Goal: Task Accomplishment & Management: Use online tool/utility

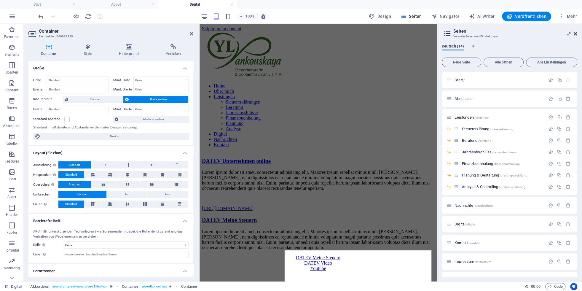
click at [577, 34] on icon at bounding box center [576, 33] width 4 height 5
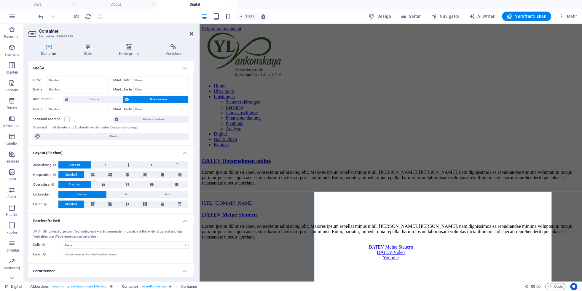
click at [193, 34] on icon at bounding box center [192, 33] width 4 height 5
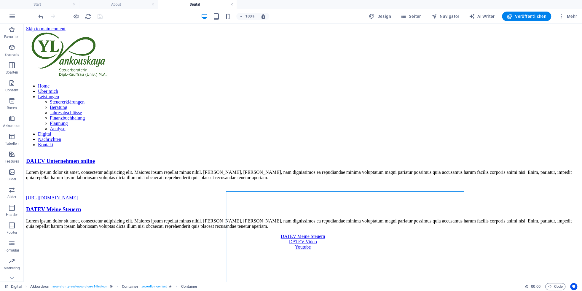
click at [232, 5] on link at bounding box center [232, 5] width 4 height 6
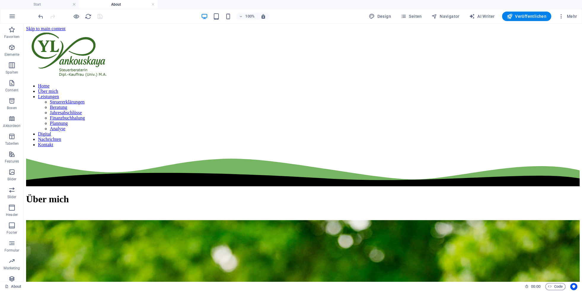
click at [155, 6] on link at bounding box center [153, 5] width 4 height 6
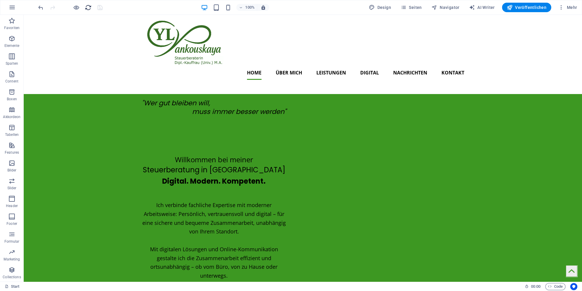
click at [87, 7] on icon "reload" at bounding box center [88, 7] width 7 height 7
click at [418, 9] on span "Seiten" at bounding box center [411, 7] width 21 height 6
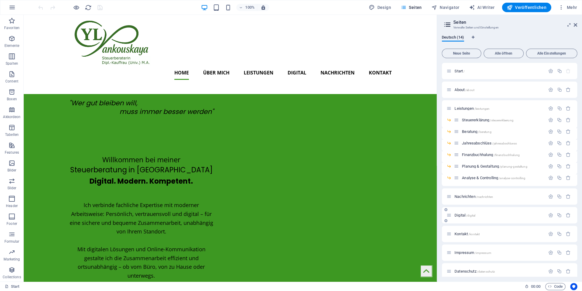
click at [459, 214] on span "Digital /digital" at bounding box center [465, 215] width 21 height 4
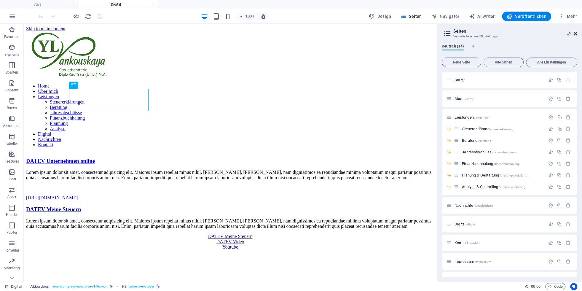
click at [576, 33] on icon at bounding box center [576, 33] width 4 height 5
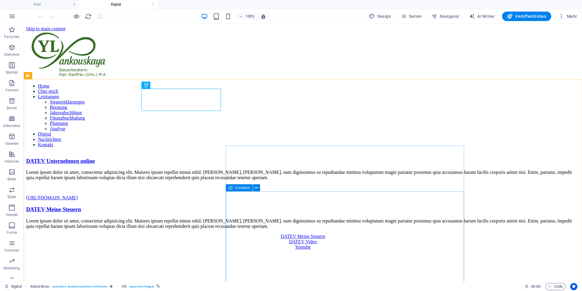
click at [230, 187] on icon at bounding box center [230, 187] width 4 height 7
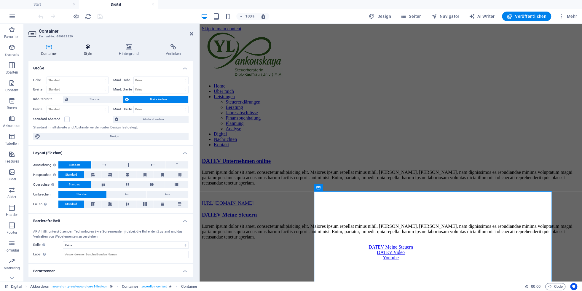
click at [87, 49] on icon at bounding box center [88, 47] width 33 height 6
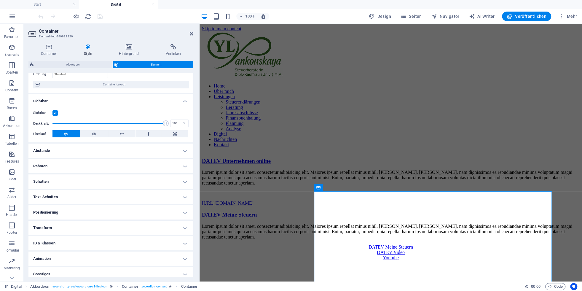
scroll to position [47, 0]
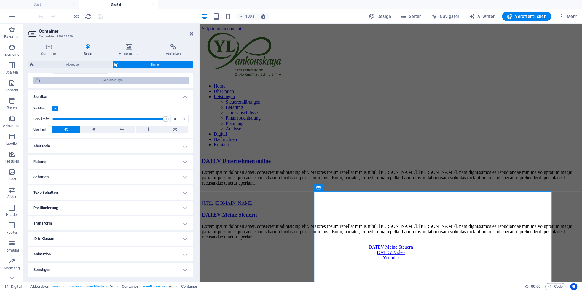
click at [79, 79] on span "Container-Layout" at bounding box center [114, 80] width 145 height 7
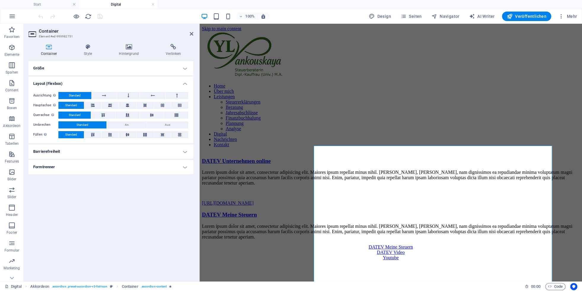
click at [74, 168] on h4 "Formtrenner" at bounding box center [110, 167] width 165 height 14
click at [74, 168] on h4 "Formtrenner" at bounding box center [110, 165] width 165 height 11
click at [89, 51] on h4 "Style" at bounding box center [89, 50] width 35 height 12
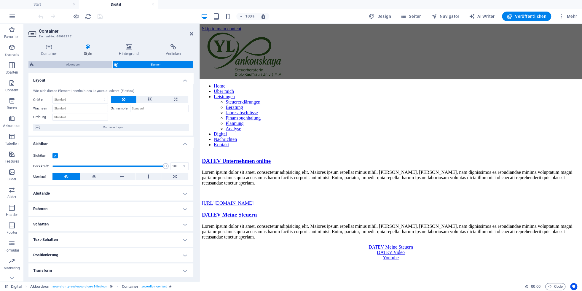
click at [80, 63] on span "Akkordeon" at bounding box center [73, 64] width 75 height 7
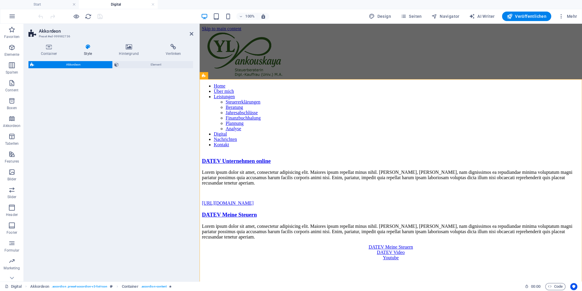
select select "rem"
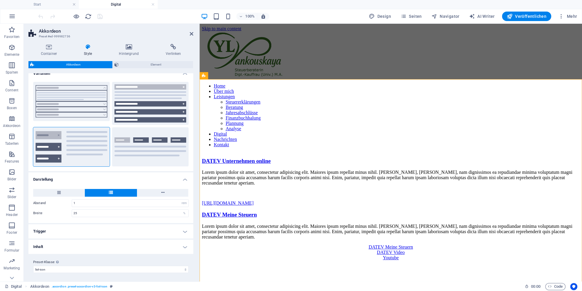
scroll to position [7, 0]
click at [56, 234] on h4 "Trigger" at bounding box center [110, 231] width 165 height 14
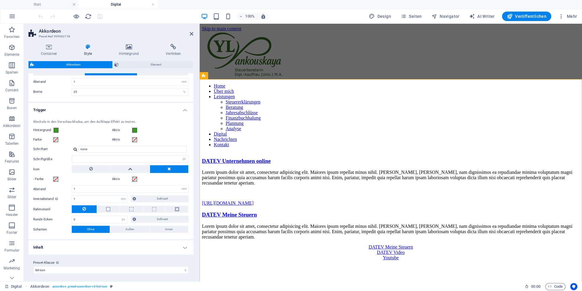
scroll to position [128, 0]
click at [136, 246] on h4 "Inhalt" at bounding box center [110, 247] width 165 height 14
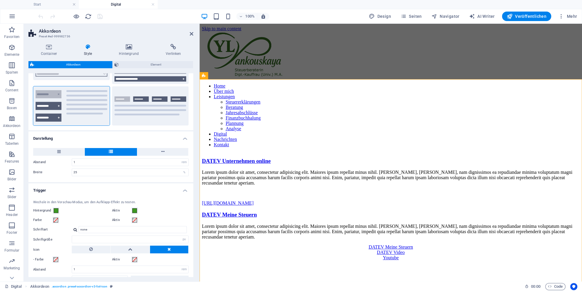
scroll to position [47, 0]
click at [154, 152] on button at bounding box center [162, 152] width 51 height 8
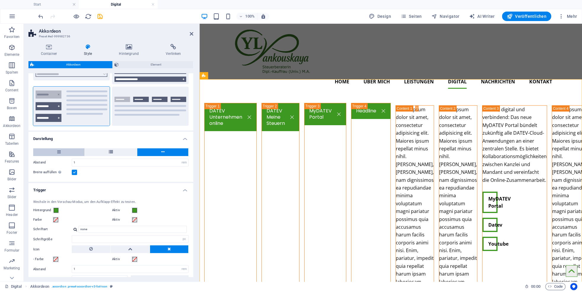
click at [76, 152] on button at bounding box center [58, 152] width 51 height 8
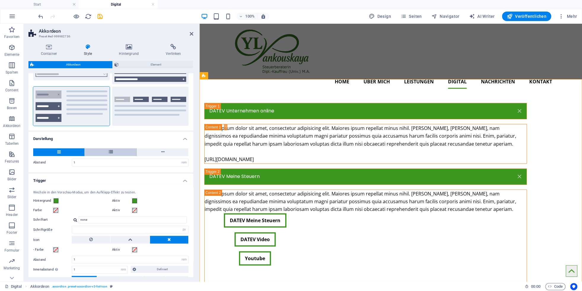
click at [108, 152] on button at bounding box center [111, 152] width 52 height 8
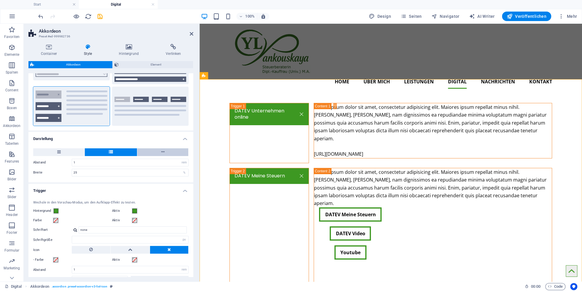
click at [151, 152] on button at bounding box center [162, 152] width 51 height 8
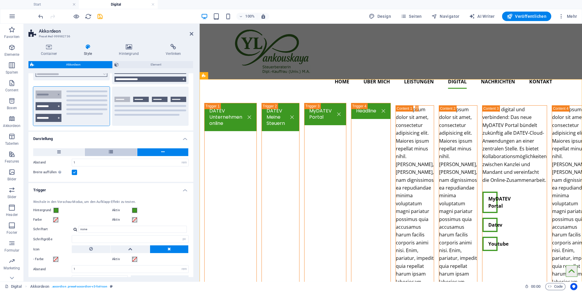
click at [104, 152] on button at bounding box center [111, 152] width 52 height 8
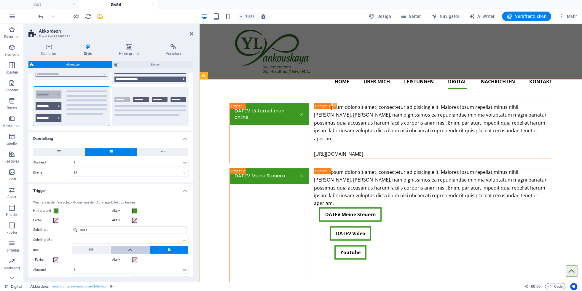
click at [145, 251] on button at bounding box center [130, 250] width 39 height 8
click at [101, 17] on icon "save" at bounding box center [100, 16] width 7 height 7
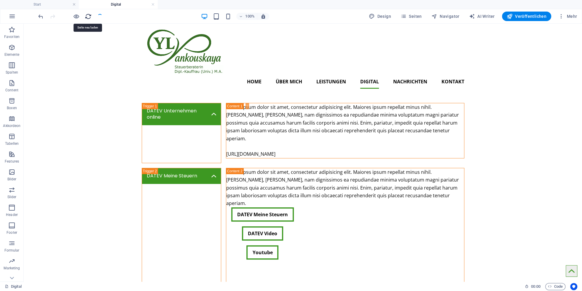
click at [90, 16] on icon "reload" at bounding box center [88, 16] width 7 height 7
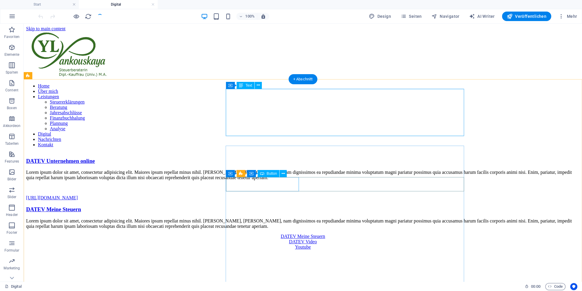
scroll to position [0, 0]
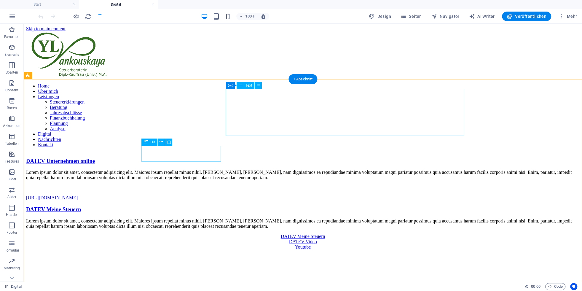
click at [213, 206] on div "DATEV Meine Steuern" at bounding box center [303, 209] width 554 height 7
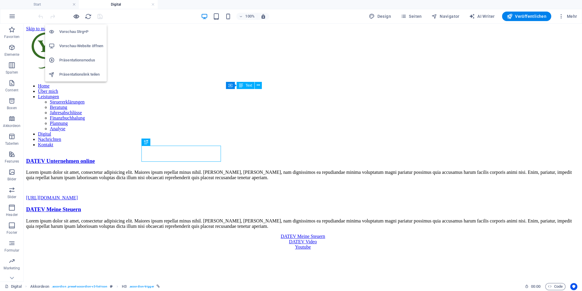
drag, startPoint x: 77, startPoint y: 16, endPoint x: 142, endPoint y: 59, distance: 77.6
click at [77, 16] on icon "button" at bounding box center [76, 16] width 7 height 7
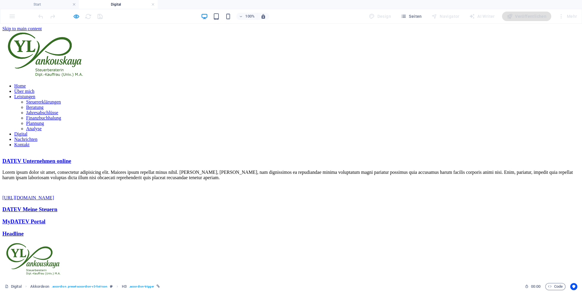
click at [57, 206] on link "DATEV Meine Steuern" at bounding box center [29, 209] width 55 height 6
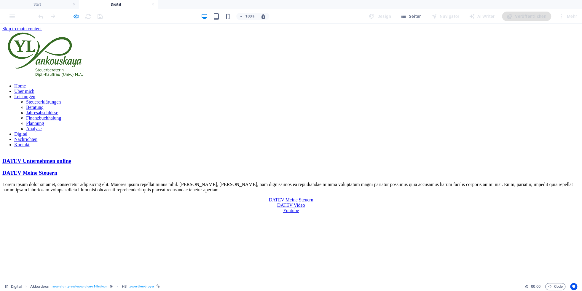
click at [71, 158] on link "DATEV Unternehmen online" at bounding box center [36, 161] width 69 height 6
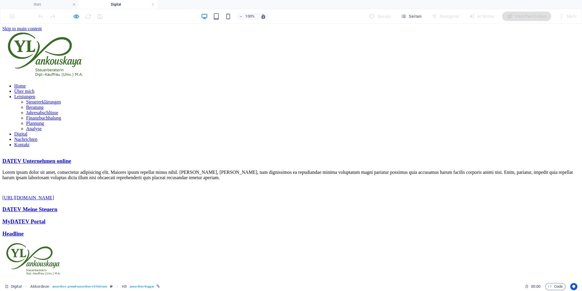
click at [45, 218] on link "MyDATEV Portal" at bounding box center [23, 221] width 43 height 6
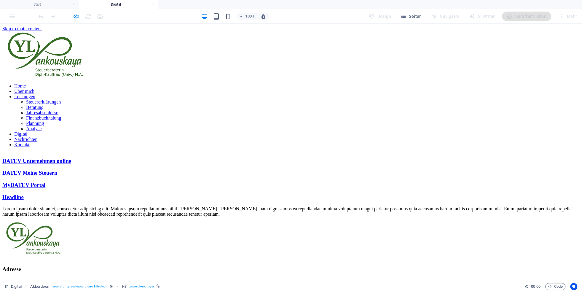
click at [45, 182] on link "MyDATEV Portal" at bounding box center [23, 185] width 43 height 6
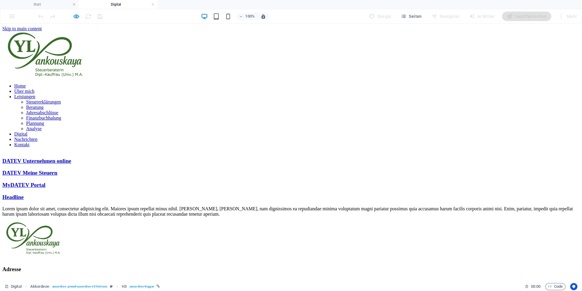
click at [57, 170] on link "DATEV Meine Steuern" at bounding box center [29, 173] width 55 height 6
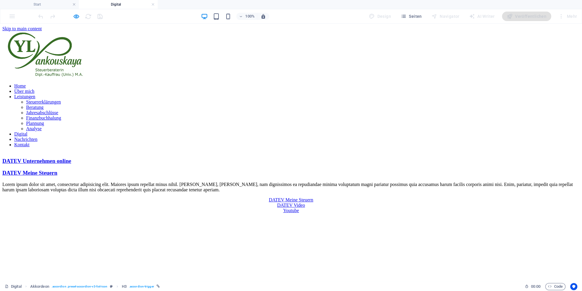
click at [57, 170] on link "DATEV Meine Steuern" at bounding box center [29, 173] width 55 height 6
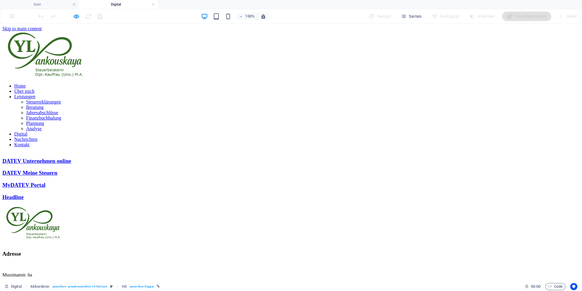
click at [57, 170] on link "DATEV Meine Steuern" at bounding box center [29, 173] width 55 height 6
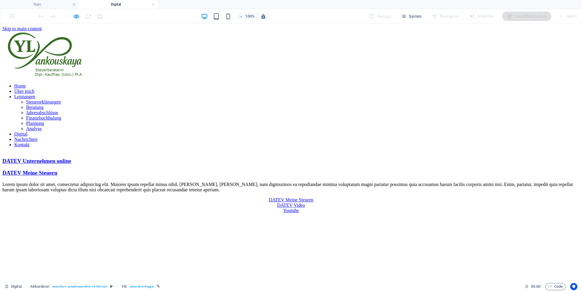
click at [57, 170] on link "DATEV Meine Steuern" at bounding box center [29, 173] width 55 height 6
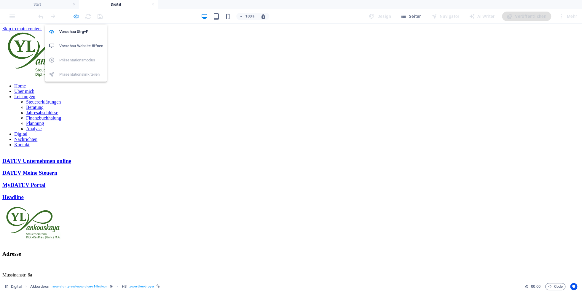
click at [79, 16] on icon "button" at bounding box center [76, 16] width 7 height 7
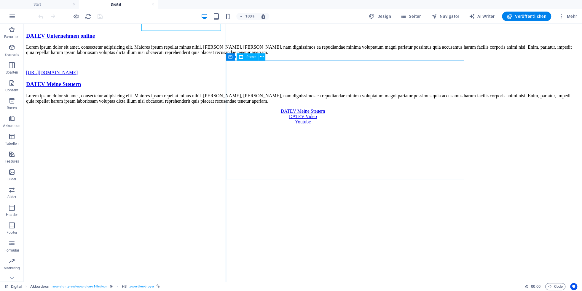
scroll to position [131, 0]
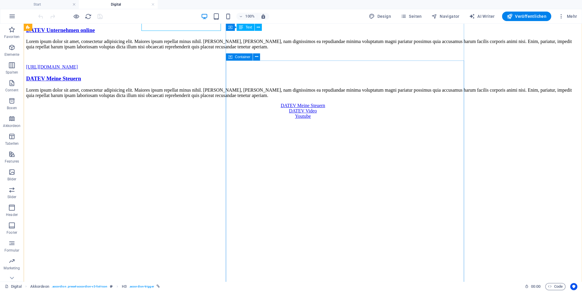
click at [230, 57] on icon at bounding box center [230, 56] width 4 height 7
drag, startPoint x: 230, startPoint y: 57, endPoint x: 53, endPoint y: 95, distance: 180.6
click at [230, 57] on icon at bounding box center [230, 56] width 4 height 7
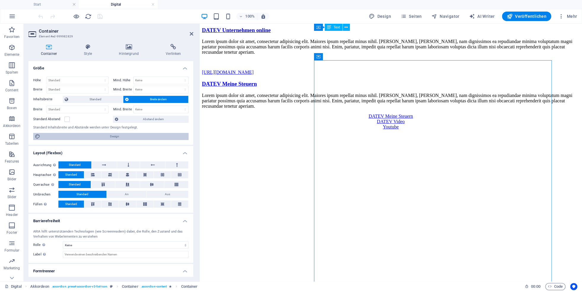
drag, startPoint x: 114, startPoint y: 138, endPoint x: 11, endPoint y: 136, distance: 103.0
click at [114, 138] on span "Design" at bounding box center [114, 136] width 145 height 7
select select "px"
select select "400"
select select "px"
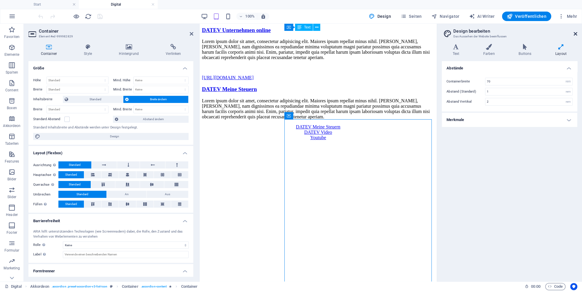
click at [576, 33] on icon at bounding box center [576, 33] width 4 height 5
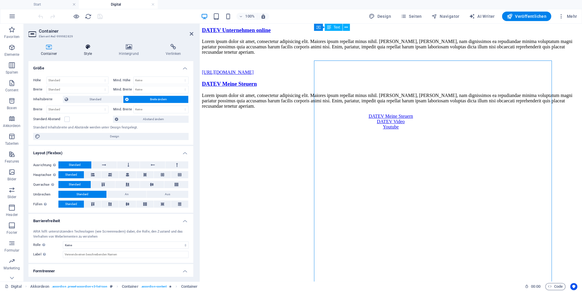
click at [86, 47] on icon at bounding box center [88, 47] width 33 height 6
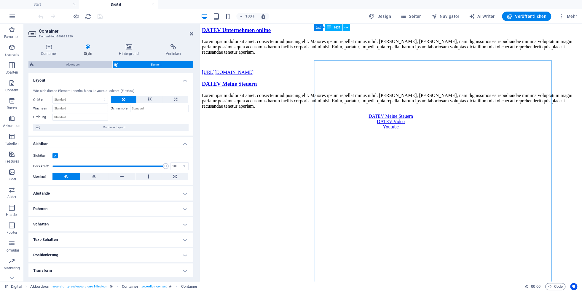
click at [71, 63] on span "Akkordeon" at bounding box center [73, 64] width 75 height 7
select select "rem"
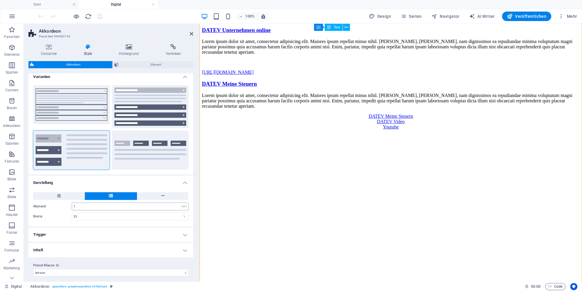
scroll to position [7, 0]
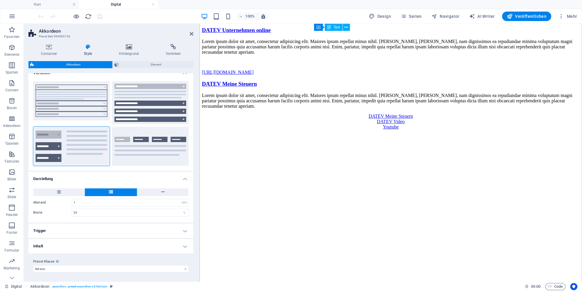
click at [128, 230] on h4 "Trigger" at bounding box center [110, 231] width 165 height 14
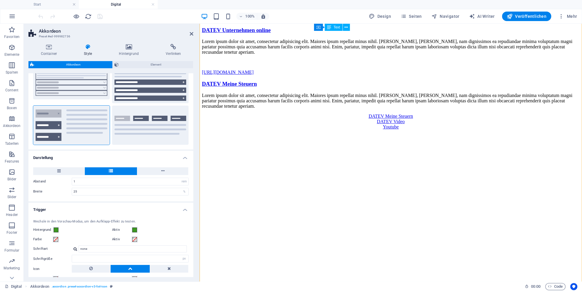
scroll to position [117, 0]
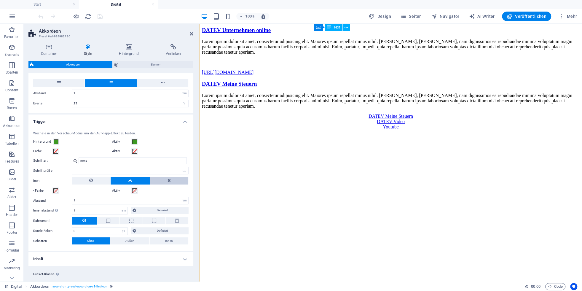
click at [169, 180] on icon at bounding box center [169, 180] width 3 height 7
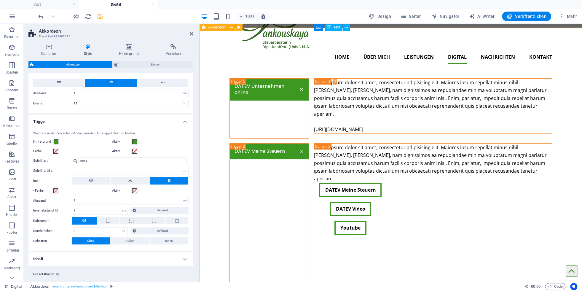
scroll to position [0, 0]
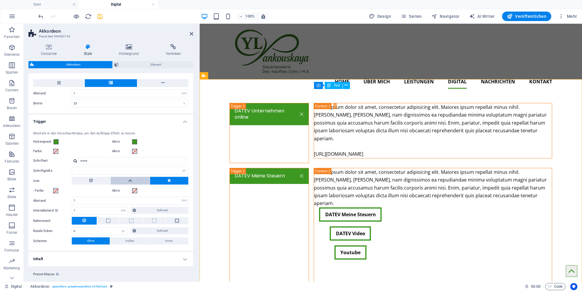
click at [128, 181] on button at bounding box center [130, 181] width 39 height 8
click at [101, 17] on icon "save" at bounding box center [100, 16] width 7 height 7
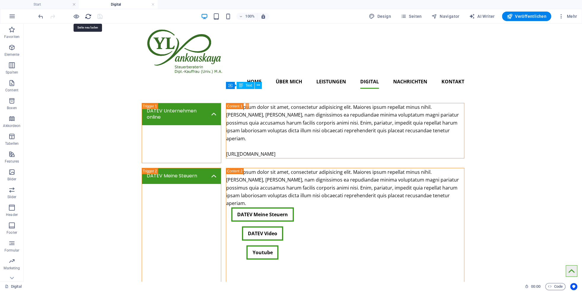
click at [89, 17] on icon "reload" at bounding box center [88, 16] width 7 height 7
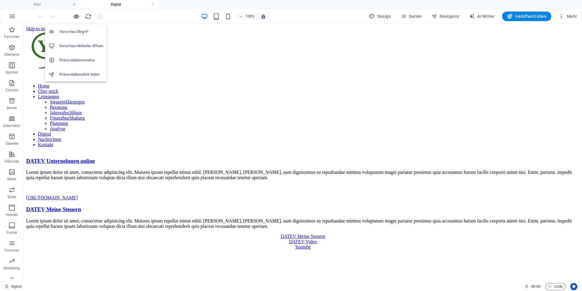
click at [77, 17] on icon "button" at bounding box center [76, 16] width 7 height 7
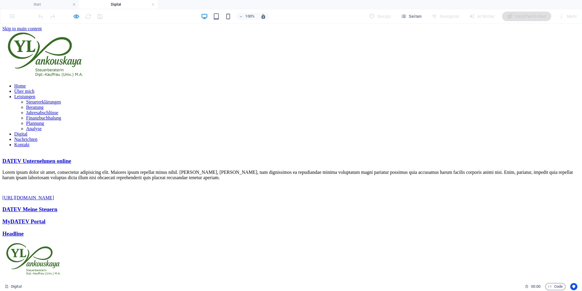
click at [57, 206] on link "DATEV Meine Steuern" at bounding box center [29, 209] width 55 height 6
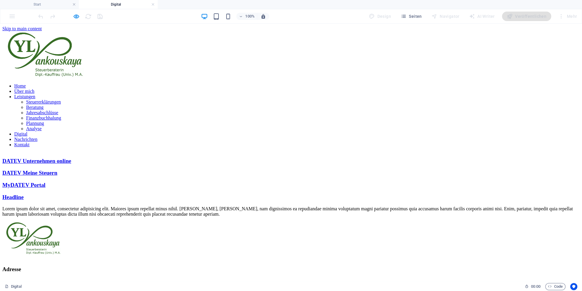
click at [71, 158] on link "DATEV Unternehmen online" at bounding box center [36, 161] width 69 height 6
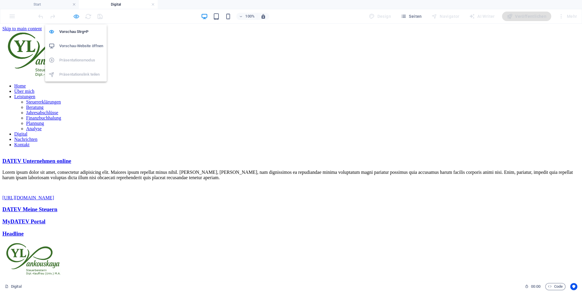
click at [78, 16] on icon "button" at bounding box center [76, 16] width 7 height 7
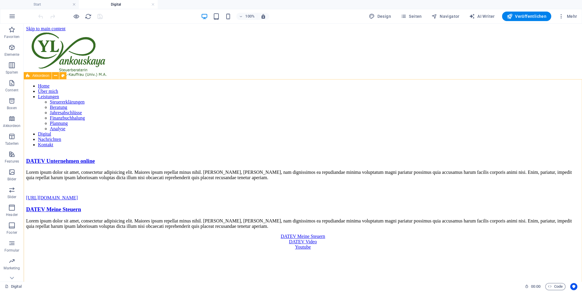
click at [42, 74] on span "Akkordeon" at bounding box center [40, 76] width 17 height 4
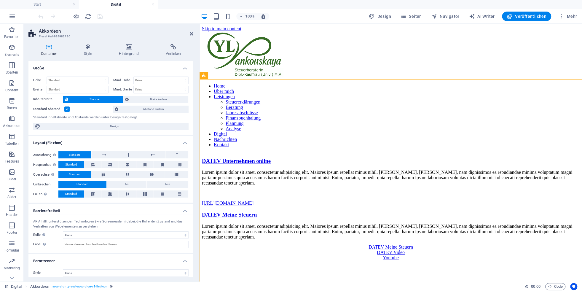
scroll to position [4, 0]
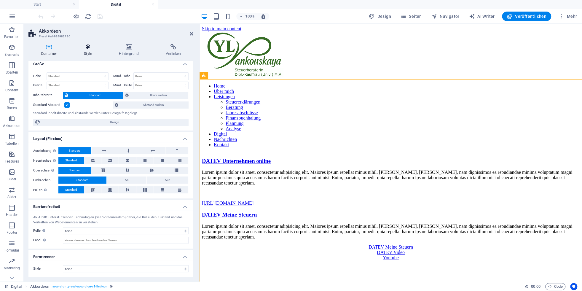
click at [88, 50] on h4 "Style" at bounding box center [89, 50] width 35 height 12
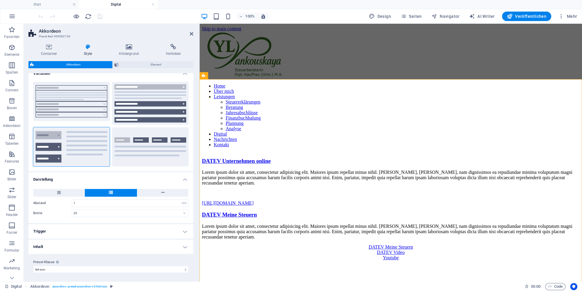
scroll to position [7, 0]
click at [55, 233] on h4 "Trigger" at bounding box center [110, 231] width 165 height 14
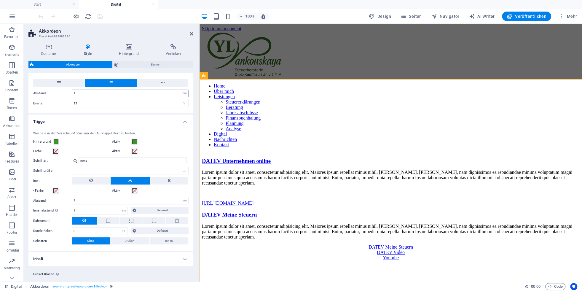
scroll to position [128, 0]
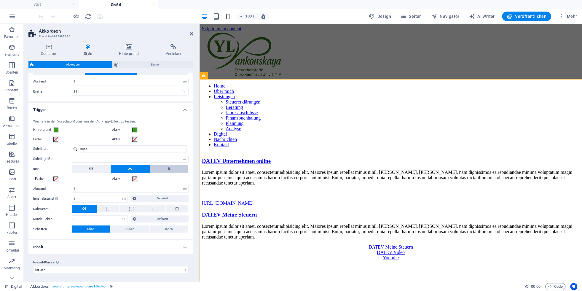
click at [174, 171] on button at bounding box center [169, 169] width 38 height 8
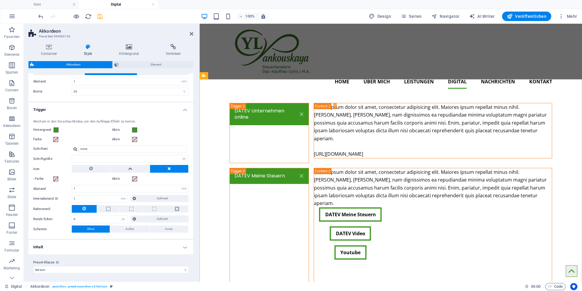
click at [100, 18] on icon "save" at bounding box center [100, 16] width 7 height 7
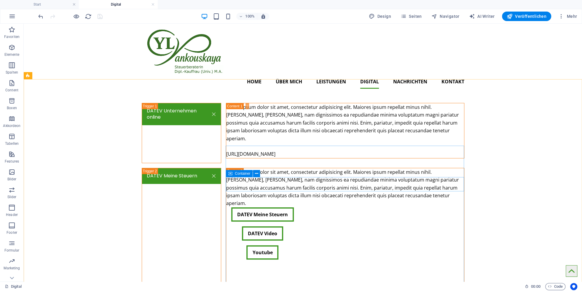
click at [229, 174] on icon at bounding box center [230, 173] width 4 height 7
click at [256, 174] on icon at bounding box center [256, 174] width 3 height 6
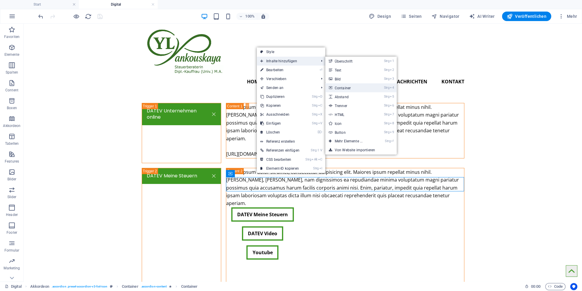
drag, startPoint x: 345, startPoint y: 89, endPoint x: 142, endPoint y: 120, distance: 205.9
click at [345, 89] on link "Strg 4 Container" at bounding box center [349, 87] width 49 height 9
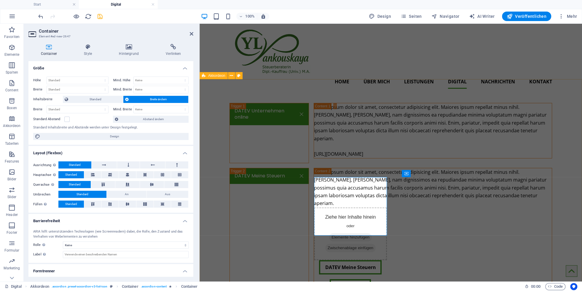
scroll to position [4, 0]
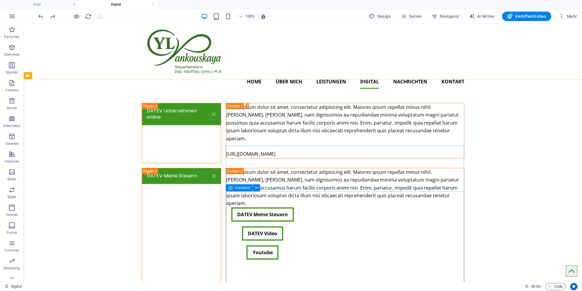
click at [231, 187] on icon at bounding box center [230, 187] width 4 height 7
click at [255, 188] on button at bounding box center [256, 187] width 7 height 7
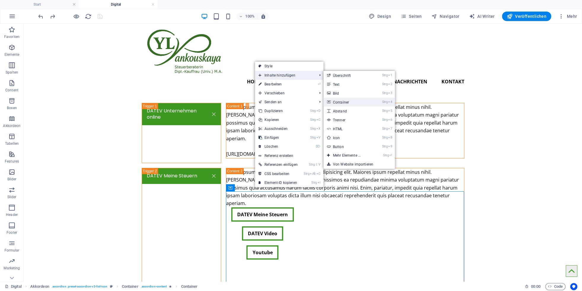
click at [339, 104] on link "Strg 4 Container" at bounding box center [348, 102] width 49 height 9
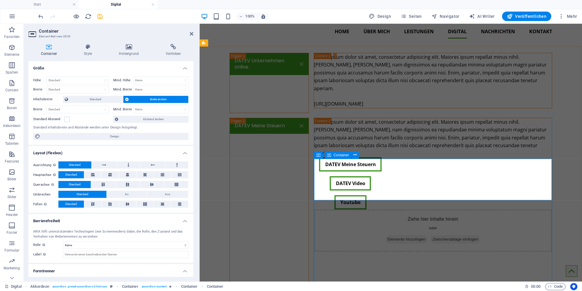
scroll to position [33, 0]
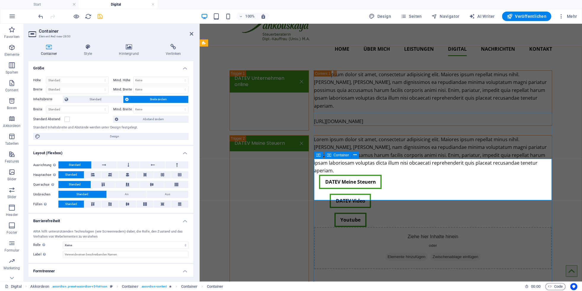
click at [408, 253] on span "Elemente hinzufügen" at bounding box center [406, 257] width 43 height 8
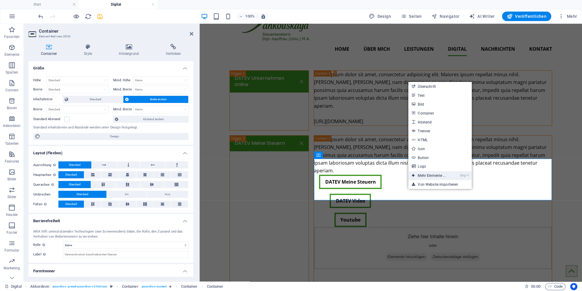
click at [425, 176] on link "Strg ⏎ Mehr Elemente ..." at bounding box center [429, 175] width 41 height 9
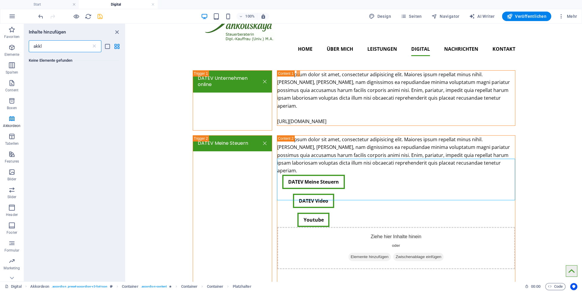
scroll to position [0, 0]
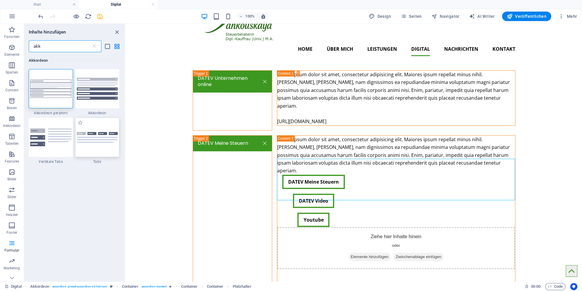
type input "akk"
click at [94, 141] on img at bounding box center [97, 137] width 41 height 11
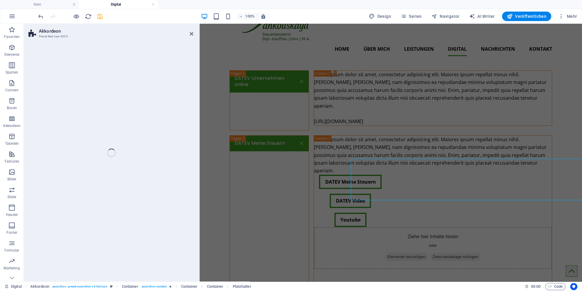
scroll to position [636, 0]
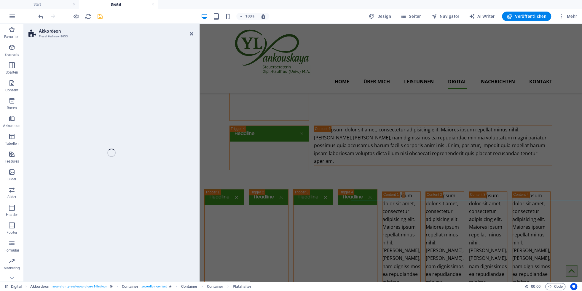
select select "rem"
select select "preset-accordion-v3-tabs"
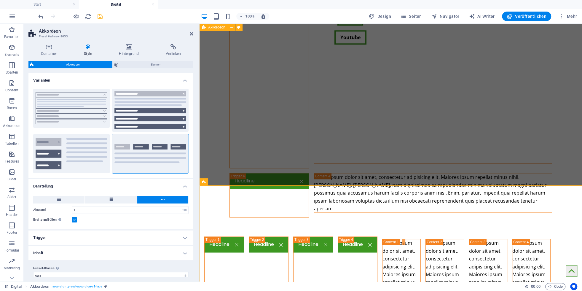
scroll to position [604, 0]
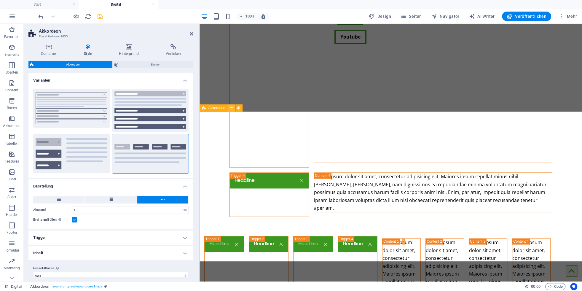
click at [232, 109] on icon at bounding box center [231, 108] width 3 height 6
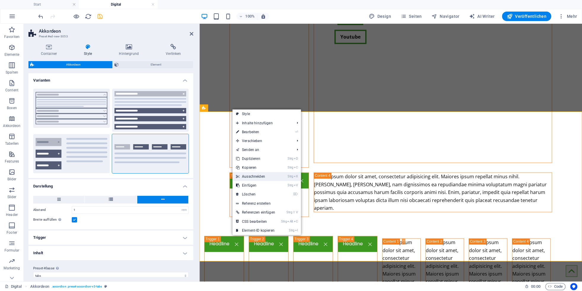
click at [244, 178] on link "Strg X Ausschneiden" at bounding box center [256, 176] width 46 height 9
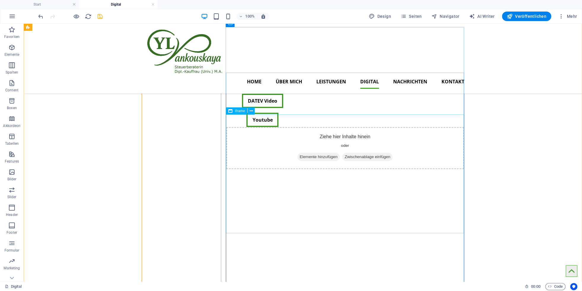
scroll to position [0, 0]
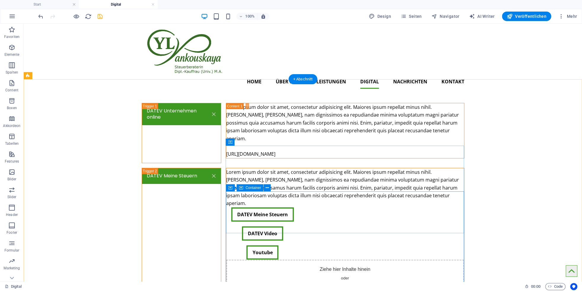
click at [358, 285] on span "Zwischenablage einfügen" at bounding box center [367, 289] width 50 height 8
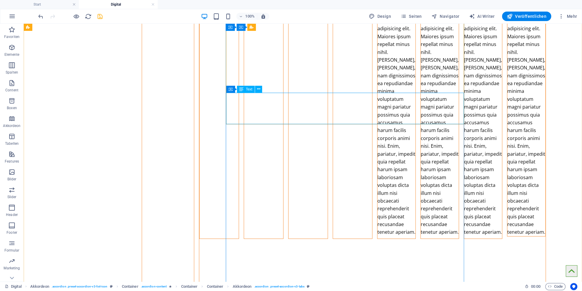
scroll to position [262, 0]
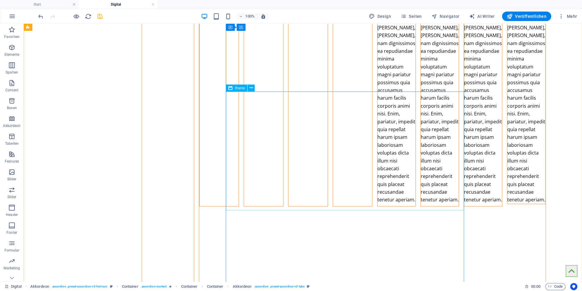
click at [237, 88] on span "Iframe" at bounding box center [240, 88] width 10 height 4
click at [252, 89] on icon at bounding box center [251, 88] width 3 height 6
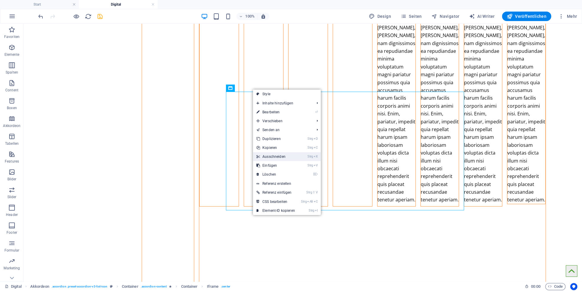
click at [266, 157] on link "Strg X Ausschneiden" at bounding box center [276, 156] width 46 height 9
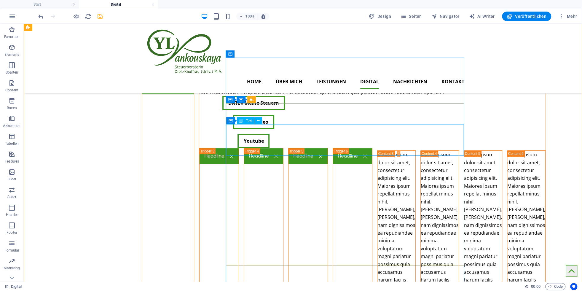
scroll to position [65, 0]
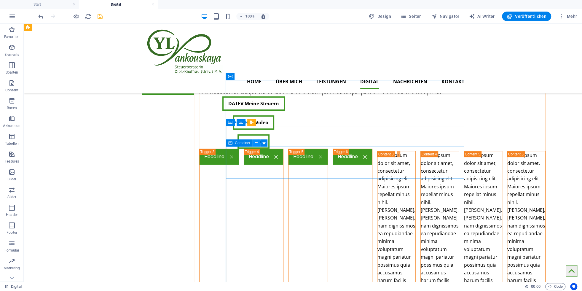
click at [256, 144] on icon at bounding box center [256, 143] width 3 height 6
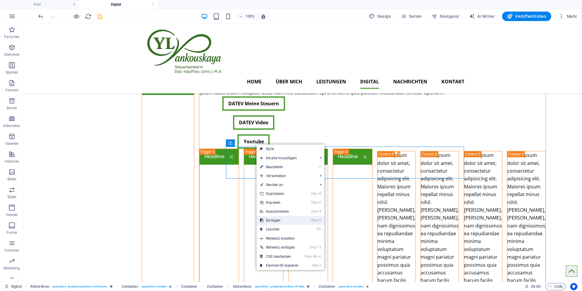
click at [272, 220] on link "Strg V Einfügen" at bounding box center [280, 220] width 46 height 9
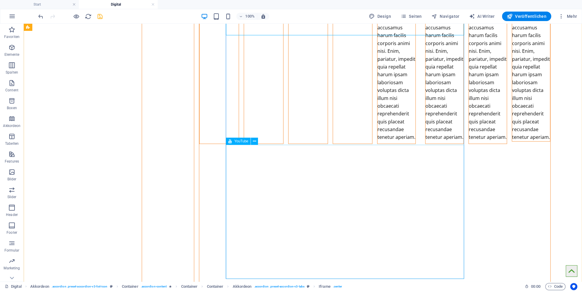
scroll to position [328, 0]
click at [255, 142] on icon at bounding box center [254, 141] width 3 height 6
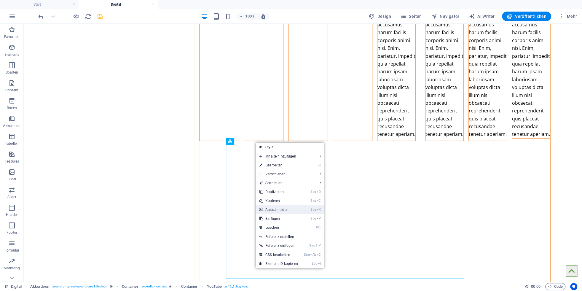
drag, startPoint x: 274, startPoint y: 210, endPoint x: 263, endPoint y: 187, distance: 25.7
click at [274, 210] on link "Strg X Ausschneiden" at bounding box center [279, 209] width 46 height 9
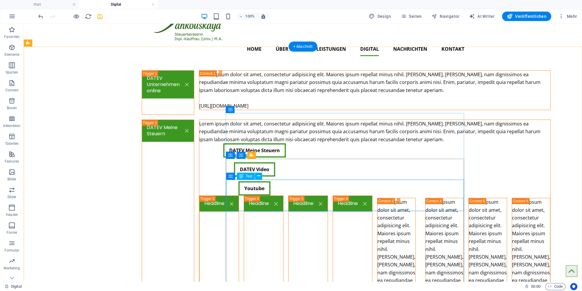
scroll to position [229, 0]
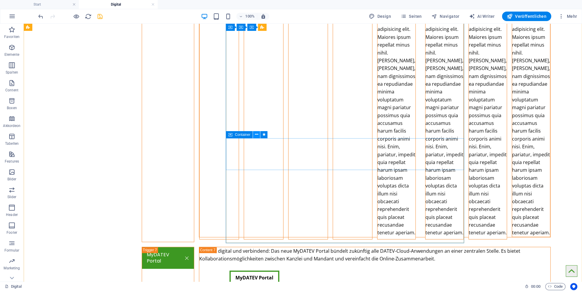
click at [254, 134] on button at bounding box center [256, 134] width 7 height 7
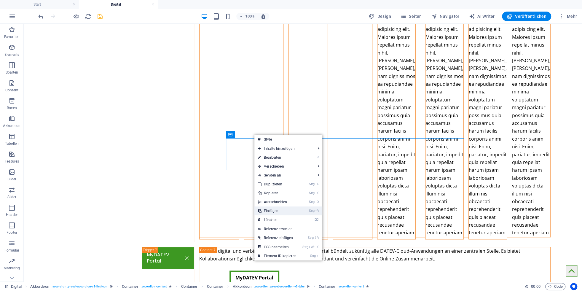
click at [263, 210] on link "Strg V Einfügen" at bounding box center [278, 210] width 46 height 9
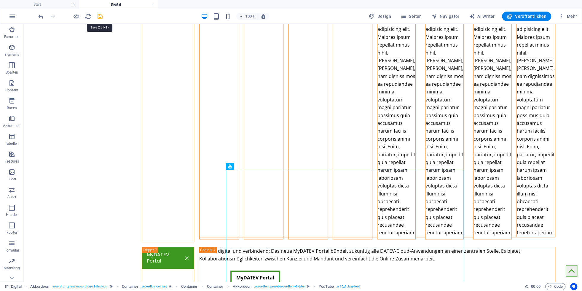
click at [100, 15] on icon "save" at bounding box center [100, 16] width 7 height 7
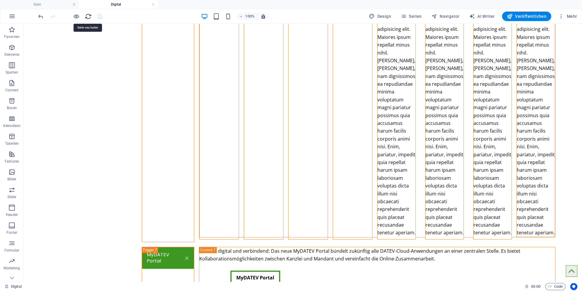
click at [86, 17] on icon "reload" at bounding box center [88, 16] width 7 height 7
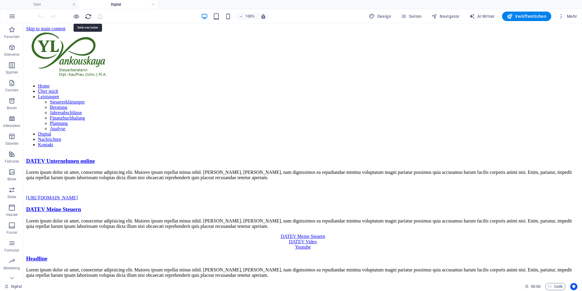
scroll to position [0, 0]
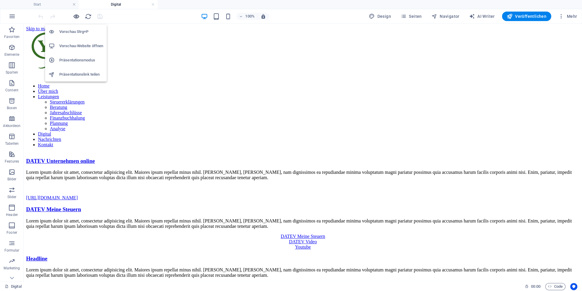
click at [76, 19] on icon "button" at bounding box center [76, 16] width 7 height 7
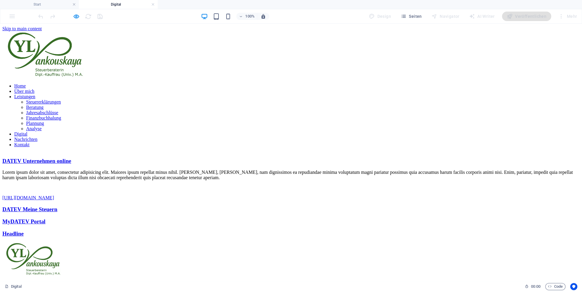
click at [57, 206] on link "DATEV Meine Steuern" at bounding box center [29, 209] width 55 height 6
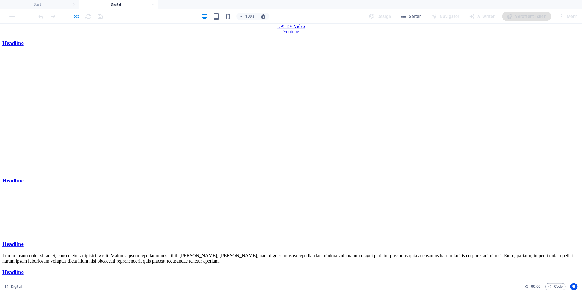
scroll to position [48, 0]
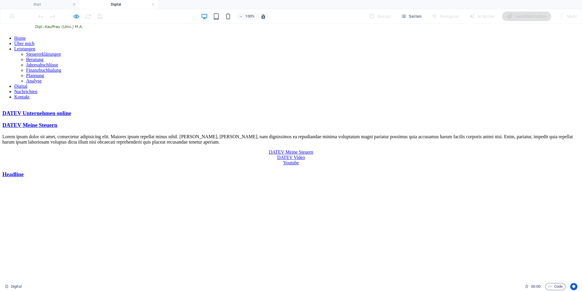
click at [24, 171] on link "Headline" at bounding box center [12, 174] width 21 height 6
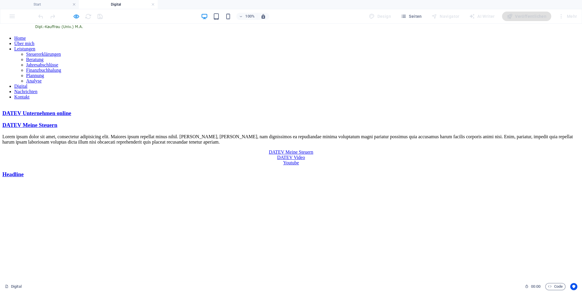
click at [24, 171] on link "Headline" at bounding box center [12, 174] width 21 height 6
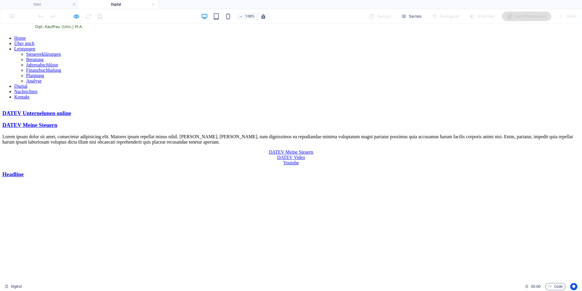
click at [24, 171] on link "Headline" at bounding box center [12, 174] width 21 height 6
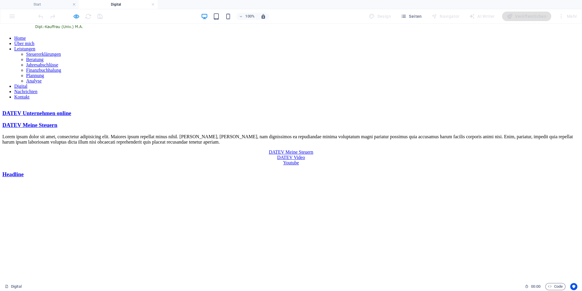
click at [24, 171] on link "Headline" at bounding box center [12, 174] width 21 height 6
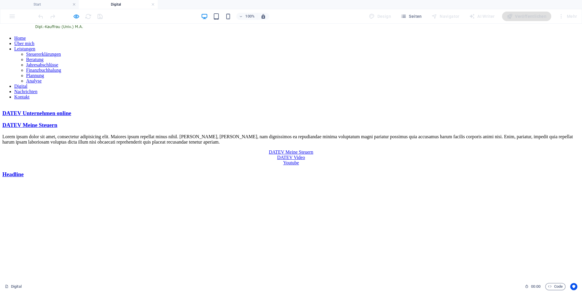
click at [24, 171] on link "Headline" at bounding box center [12, 174] width 21 height 6
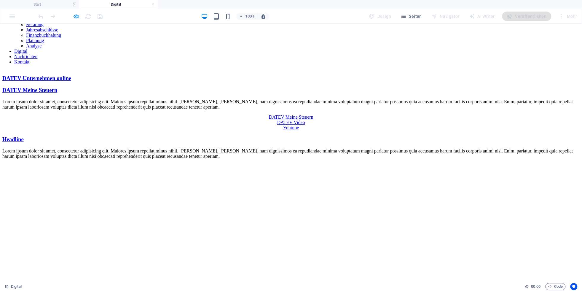
scroll to position [81, 0]
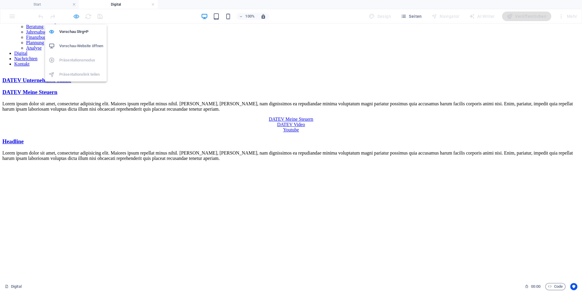
drag, startPoint x: 74, startPoint y: 16, endPoint x: 111, endPoint y: 31, distance: 39.5
click at [74, 16] on icon "button" at bounding box center [76, 16] width 7 height 7
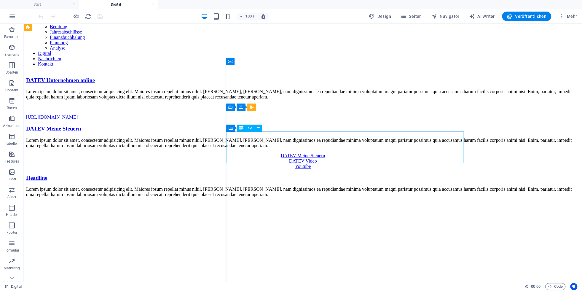
click at [270, 187] on div "Lorem ipsum dolor sit amet, consectetur adipisicing elit. Maiores ipsum repella…" at bounding box center [303, 192] width 554 height 11
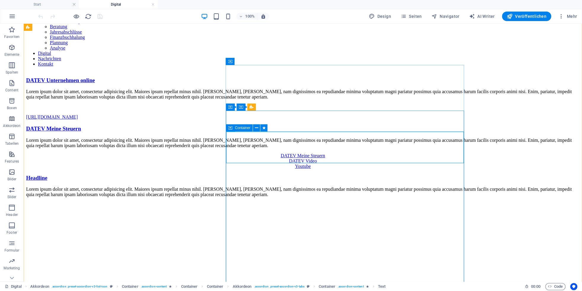
click at [231, 128] on icon at bounding box center [230, 127] width 4 height 7
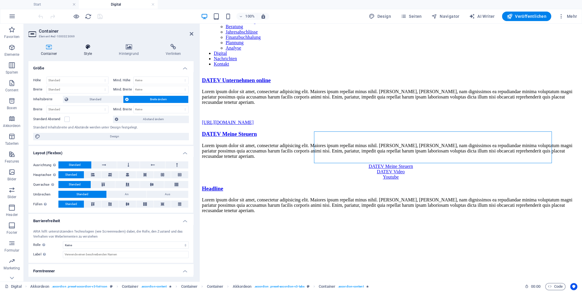
click at [90, 52] on h4 "Style" at bounding box center [89, 50] width 35 height 12
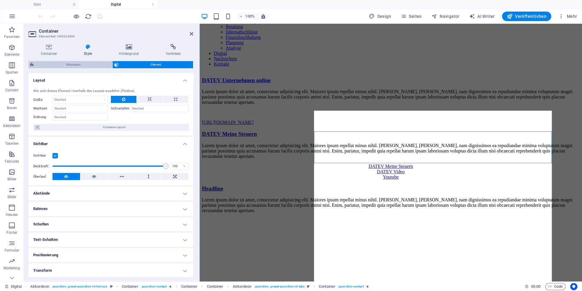
click at [75, 66] on span "Akkordeon" at bounding box center [73, 64] width 75 height 7
select select "rem"
select select "preset-accordion-v3-tabs"
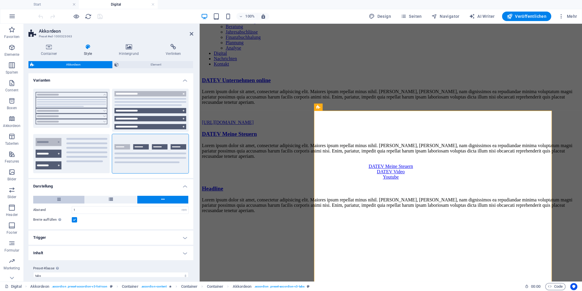
click at [63, 199] on button at bounding box center [58, 200] width 51 height 8
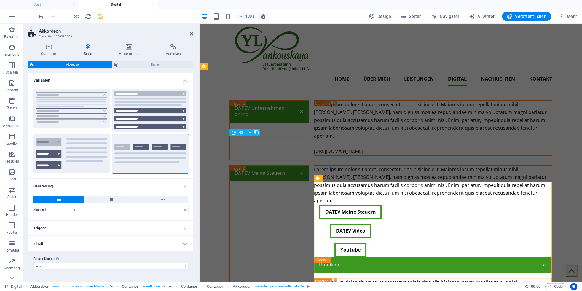
scroll to position [0, 0]
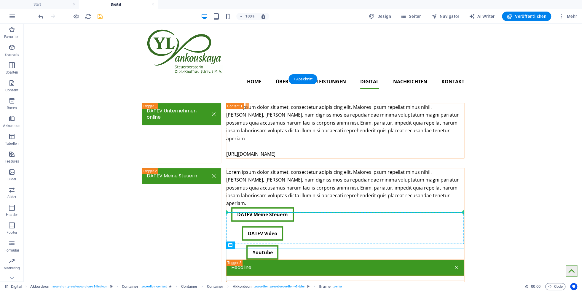
drag, startPoint x: 352, startPoint y: 269, endPoint x: 328, endPoint y: 227, distance: 48.4
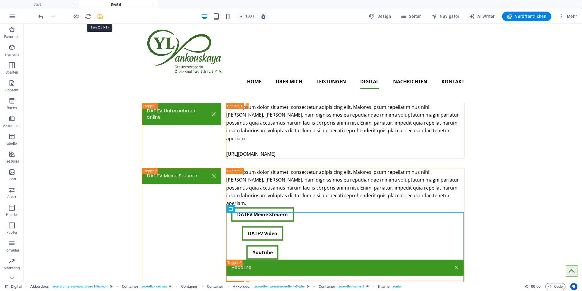
click at [101, 17] on icon "save" at bounding box center [100, 16] width 7 height 7
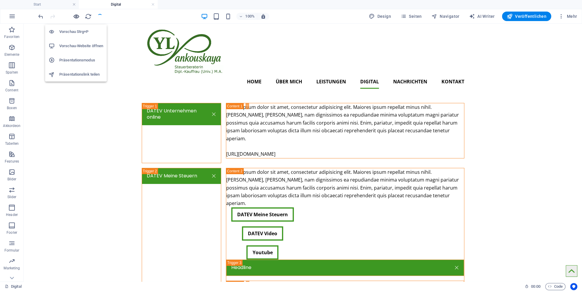
click at [77, 17] on icon "button" at bounding box center [76, 16] width 7 height 7
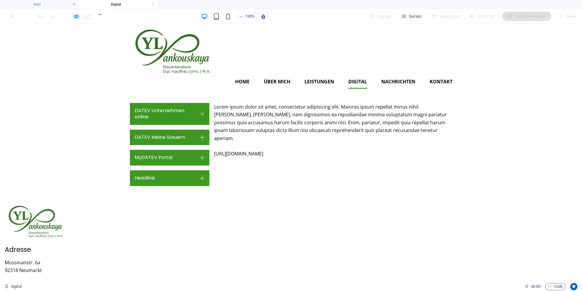
click at [170, 130] on link "DATEV Meine Steuern" at bounding box center [170, 138] width 80 height 16
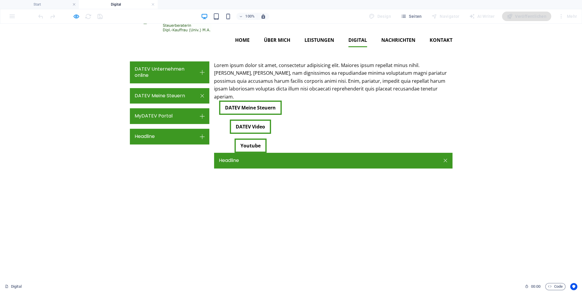
scroll to position [98, 0]
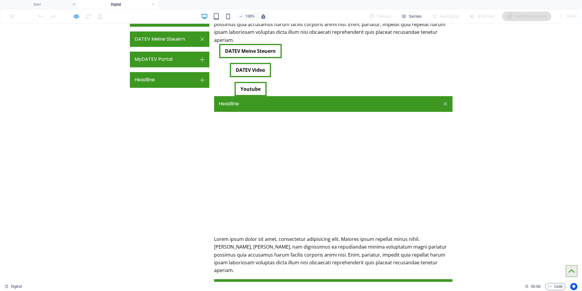
click at [282, 279] on link "Headline" at bounding box center [333, 287] width 239 height 16
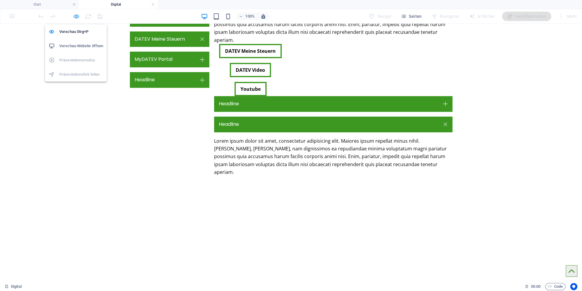
click at [77, 16] on icon "button" at bounding box center [76, 16] width 7 height 7
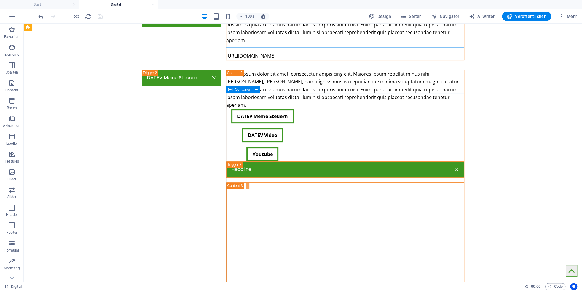
drag, startPoint x: 231, startPoint y: 89, endPoint x: 23, endPoint y: 64, distance: 209.5
click at [231, 89] on icon at bounding box center [230, 89] width 4 height 7
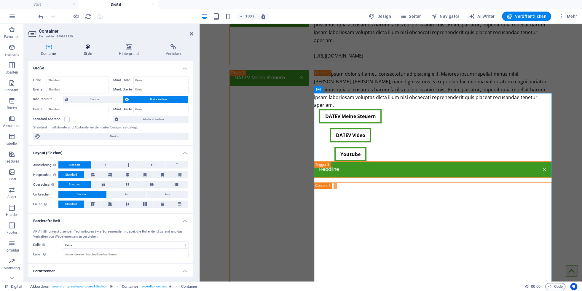
click at [85, 50] on h4 "Style" at bounding box center [89, 50] width 35 height 12
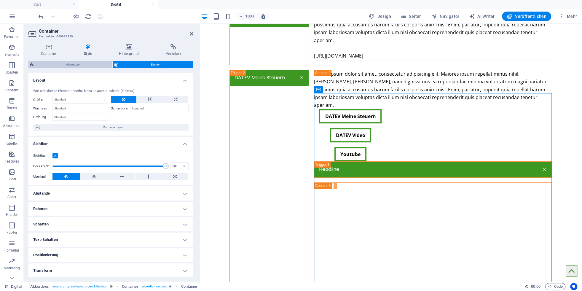
click at [67, 66] on span "Akkordeon" at bounding box center [73, 64] width 75 height 7
select select "rem"
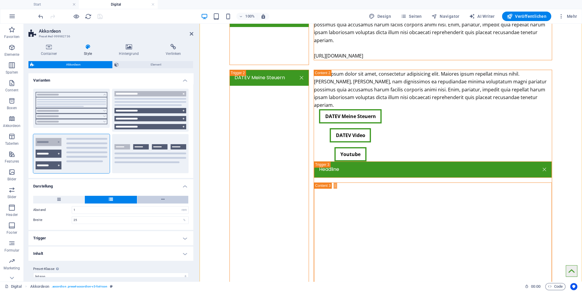
click at [169, 200] on button at bounding box center [162, 200] width 51 height 8
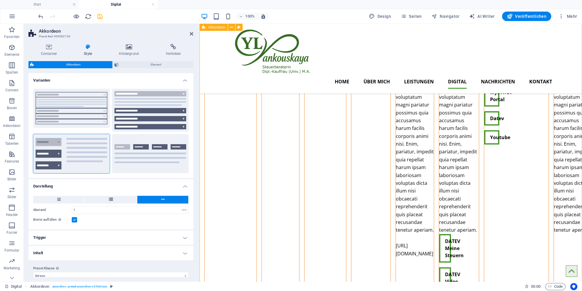
scroll to position [0, 0]
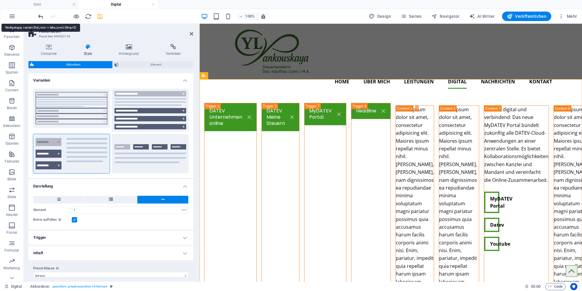
click at [39, 16] on icon "undo" at bounding box center [40, 16] width 7 height 7
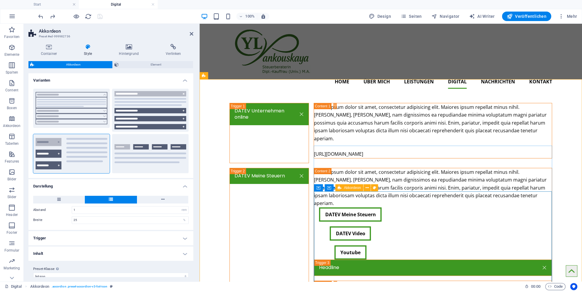
click at [339, 190] on icon at bounding box center [340, 187] width 4 height 7
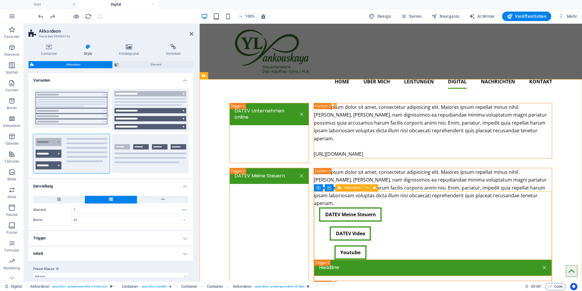
click at [339, 190] on icon at bounding box center [340, 187] width 4 height 7
select select "rem"
select select "preset-accordion-v3-tabs"
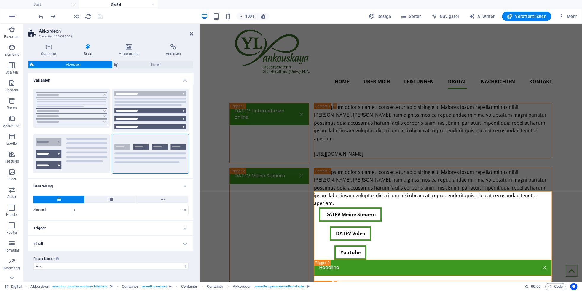
click at [92, 229] on h4 "Trigger" at bounding box center [110, 228] width 165 height 14
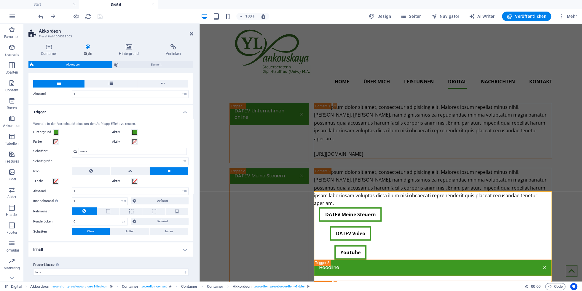
scroll to position [119, 0]
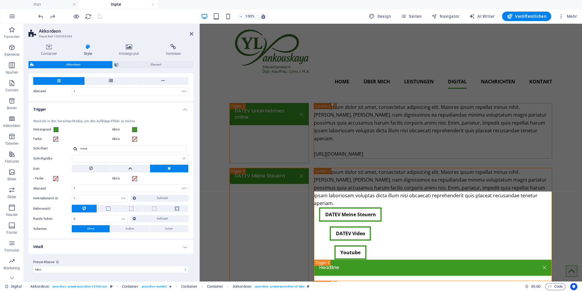
click at [82, 247] on h4 "Inhalt" at bounding box center [110, 247] width 165 height 14
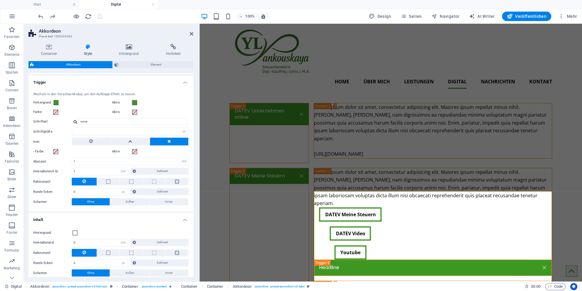
scroll to position [92, 0]
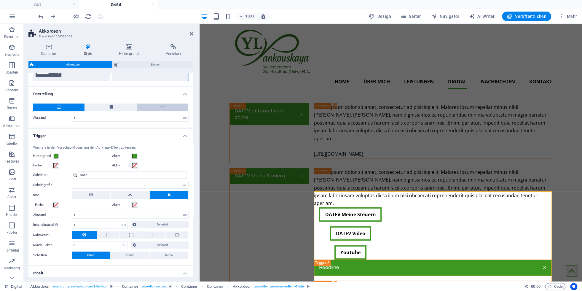
click at [153, 108] on button at bounding box center [162, 108] width 51 height 8
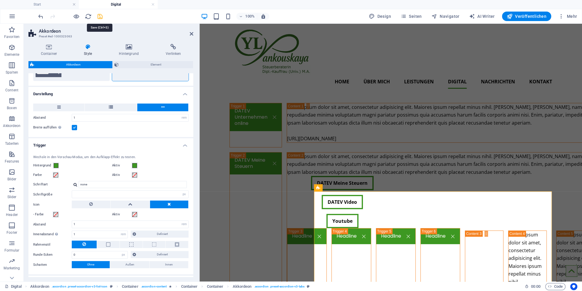
click at [101, 18] on icon "save" at bounding box center [100, 16] width 7 height 7
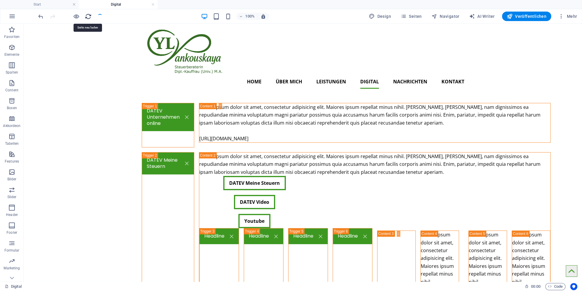
click at [87, 15] on icon "reload" at bounding box center [88, 16] width 7 height 7
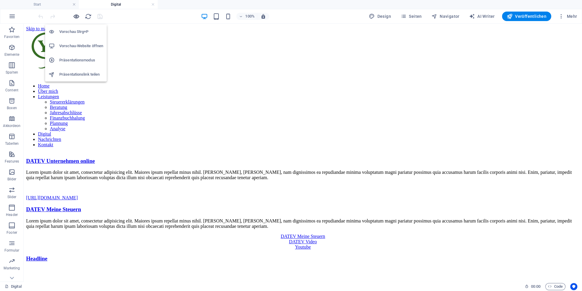
scroll to position [0, 0]
click at [77, 18] on icon "button" at bounding box center [76, 16] width 7 height 7
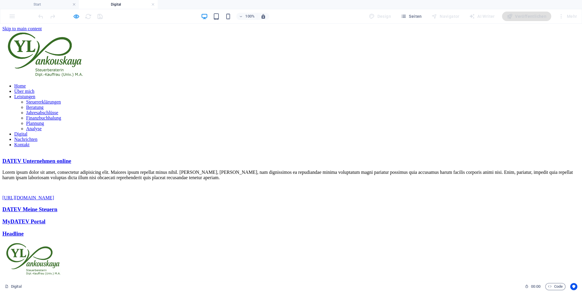
click at [57, 206] on link "DATEV Meine Steuern" at bounding box center [29, 209] width 55 height 6
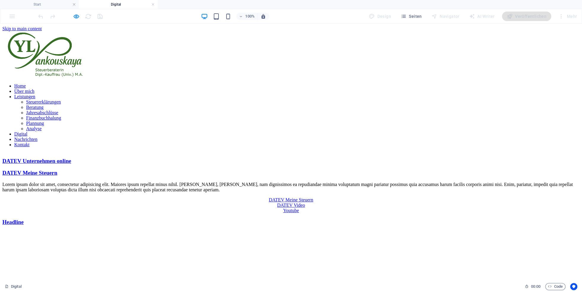
click at [305, 203] on link "DATEV Video" at bounding box center [291, 205] width 28 height 5
click at [24, 219] on link "Headline" at bounding box center [12, 222] width 21 height 6
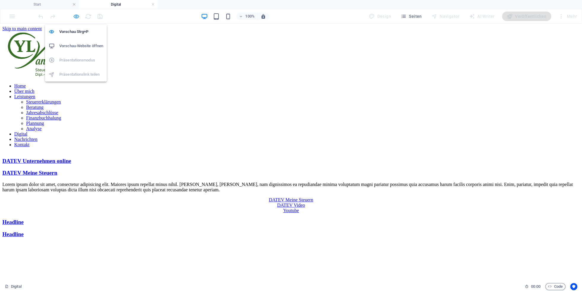
click at [77, 16] on icon "button" at bounding box center [76, 16] width 7 height 7
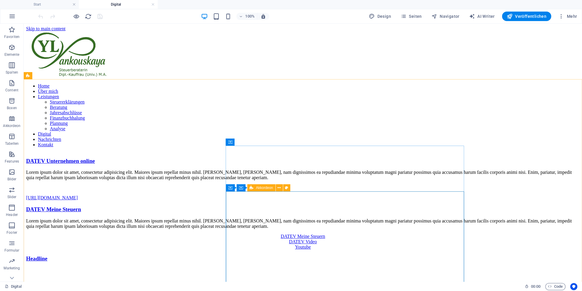
click at [251, 189] on icon at bounding box center [252, 187] width 4 height 7
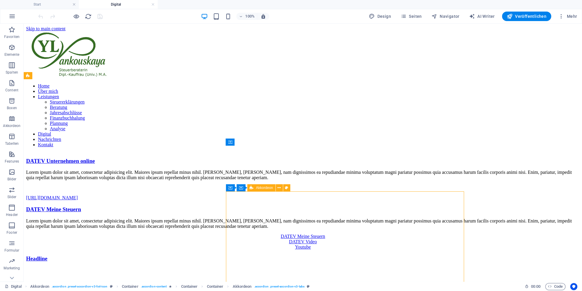
drag, startPoint x: 251, startPoint y: 189, endPoint x: 48, endPoint y: 168, distance: 204.0
click at [251, 189] on icon at bounding box center [252, 187] width 4 height 7
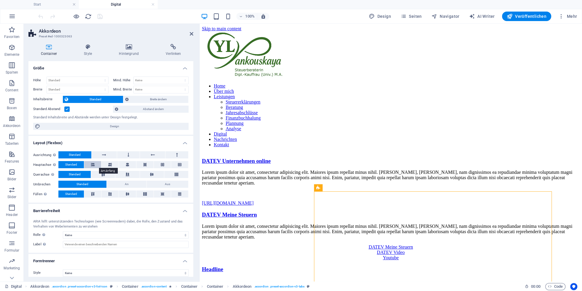
scroll to position [4, 0]
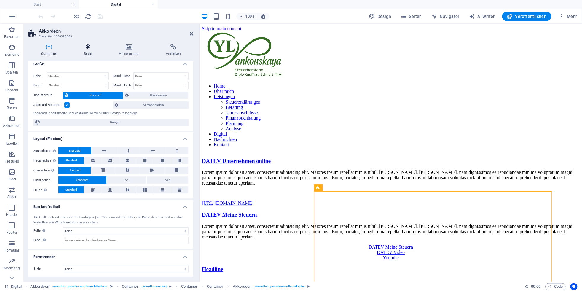
click at [85, 50] on icon at bounding box center [88, 47] width 33 height 6
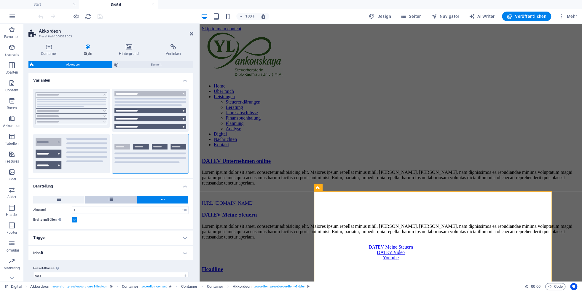
click at [131, 201] on button at bounding box center [111, 200] width 52 height 8
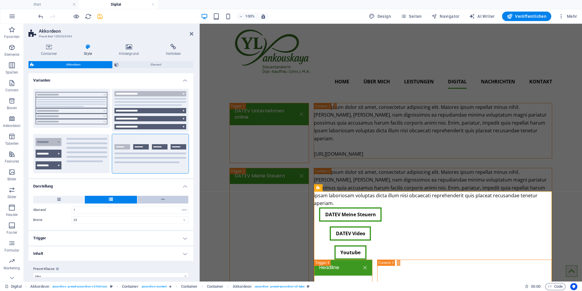
click at [145, 201] on button at bounding box center [162, 200] width 51 height 8
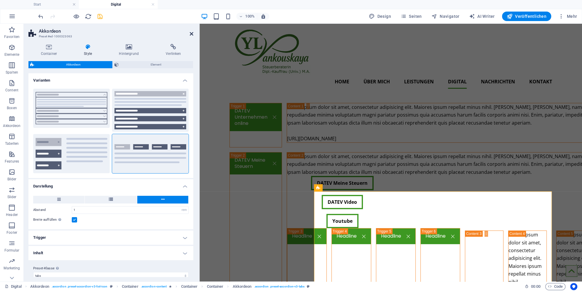
click at [191, 33] on icon at bounding box center [192, 33] width 4 height 5
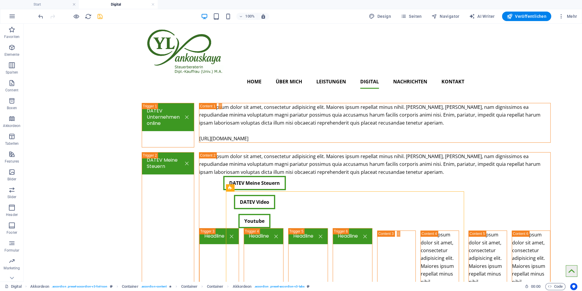
click at [98, 15] on icon "save" at bounding box center [100, 16] width 7 height 7
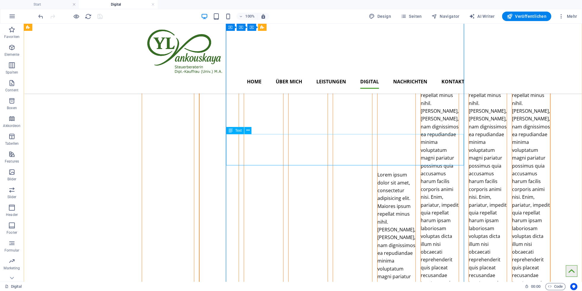
scroll to position [164, 0]
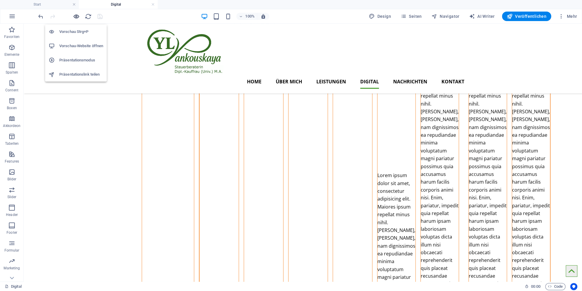
click at [77, 16] on icon "button" at bounding box center [76, 16] width 7 height 7
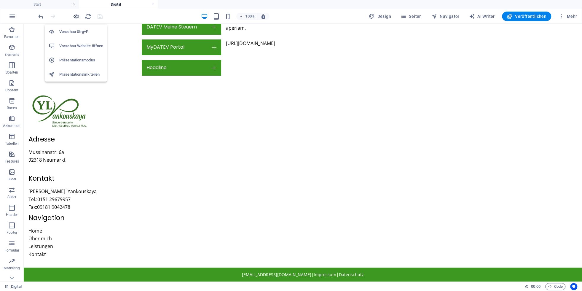
scroll to position [0, 0]
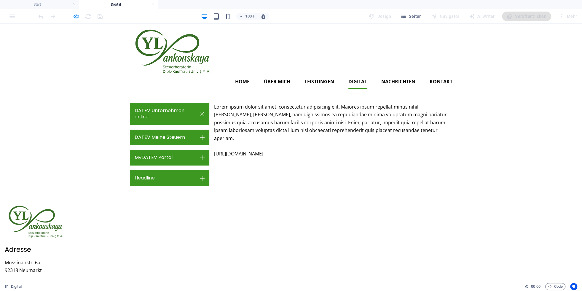
click at [160, 109] on link "DATEV Unternehmen online" at bounding box center [170, 114] width 80 height 22
click at [166, 130] on link "DATEV Meine Steuern" at bounding box center [170, 138] width 80 height 16
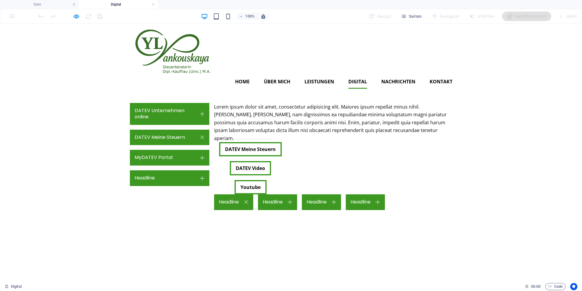
click at [297, 194] on link "Headline" at bounding box center [277, 202] width 39 height 16
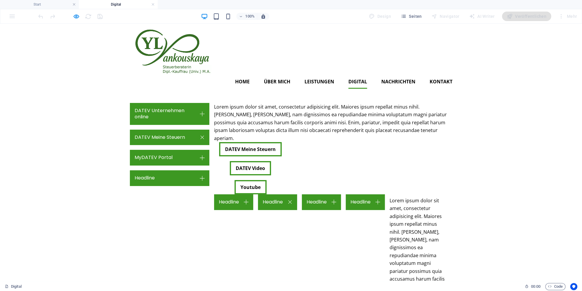
click at [253, 194] on link "Headline" at bounding box center [233, 202] width 39 height 16
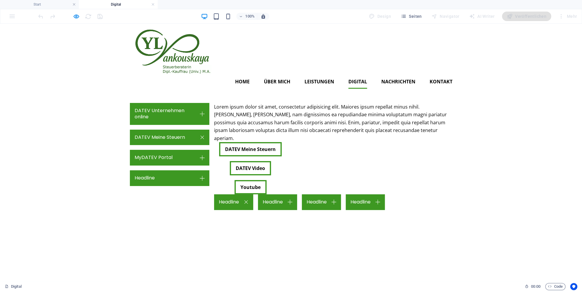
click at [297, 194] on link "Headline" at bounding box center [277, 202] width 39 height 16
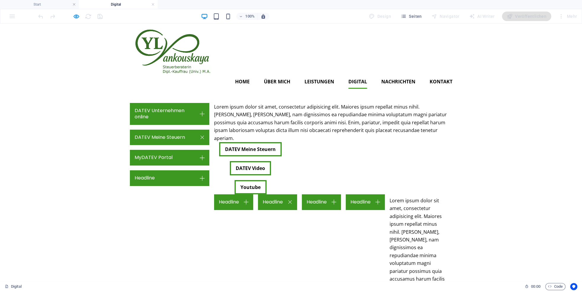
click at [341, 194] on link "Headline" at bounding box center [321, 202] width 39 height 16
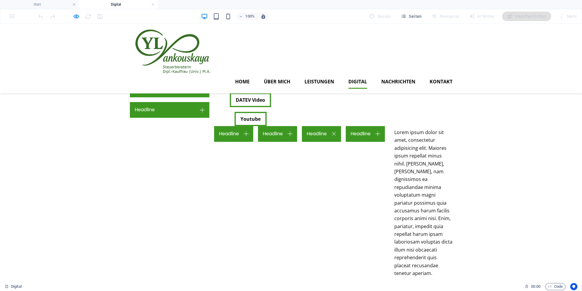
scroll to position [28, 0]
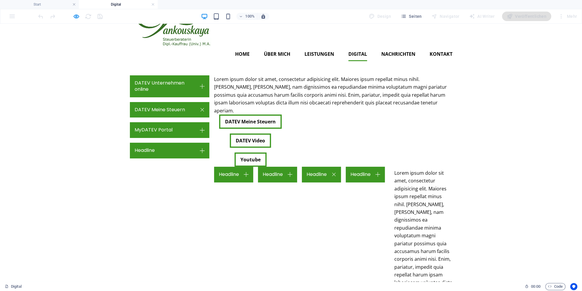
click at [297, 167] on link "Headline" at bounding box center [277, 175] width 39 height 16
click at [73, 16] on icon "button" at bounding box center [76, 16] width 7 height 7
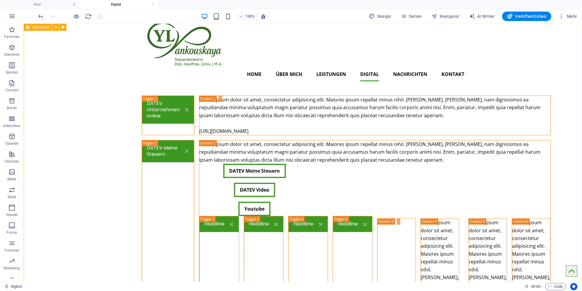
scroll to position [0, 0]
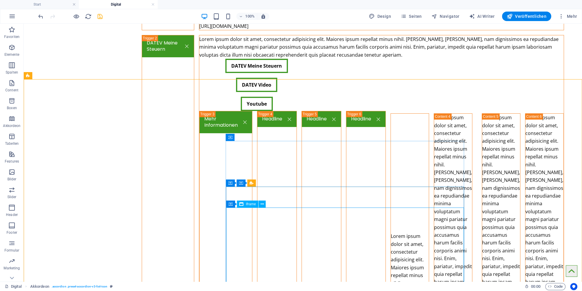
scroll to position [131, 0]
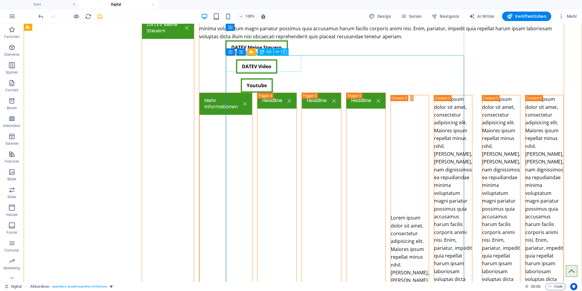
click at [252, 93] on div "Mehr Informationen" at bounding box center [225, 271] width 53 height 357
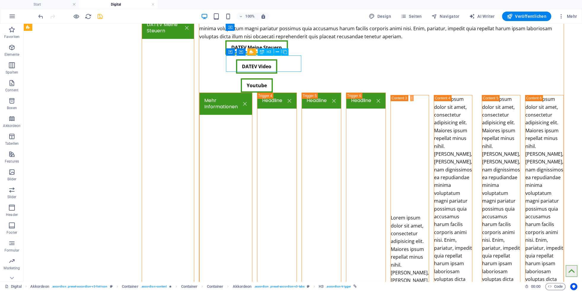
click at [252, 93] on div "Mehr Informationen" at bounding box center [225, 271] width 53 height 357
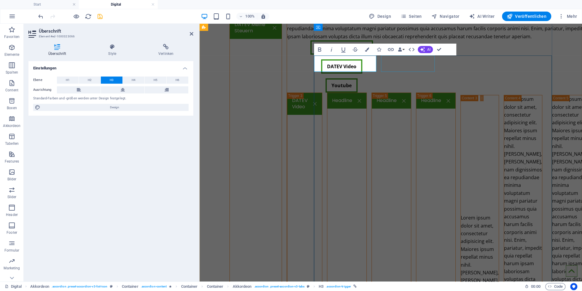
click at [367, 93] on div "Headline" at bounding box center [347, 271] width 40 height 357
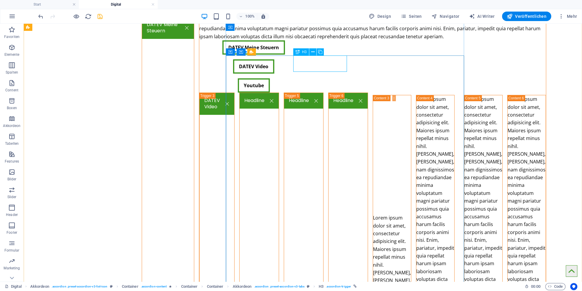
click at [279, 93] on div "Headline" at bounding box center [259, 271] width 40 height 357
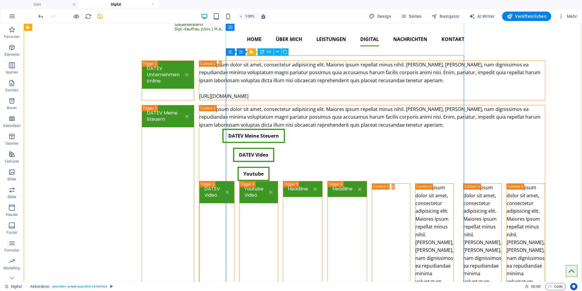
scroll to position [33, 0]
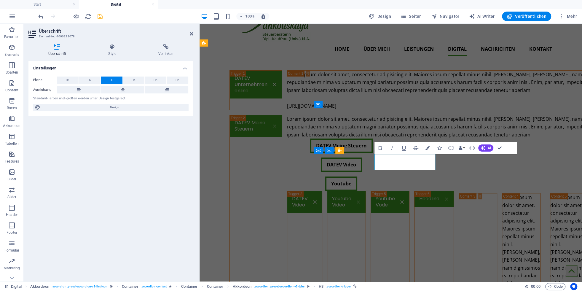
drag, startPoint x: 398, startPoint y: 162, endPoint x: 386, endPoint y: 161, distance: 12.2
click at [366, 191] on link "Youtube Video" at bounding box center [347, 202] width 38 height 22
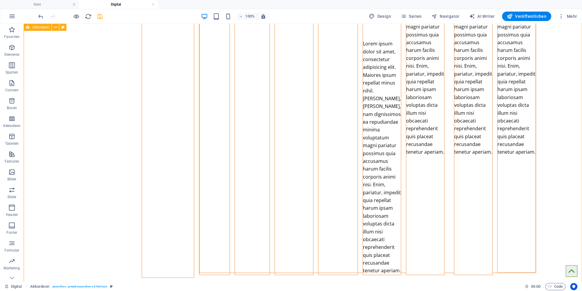
scroll to position [328, 0]
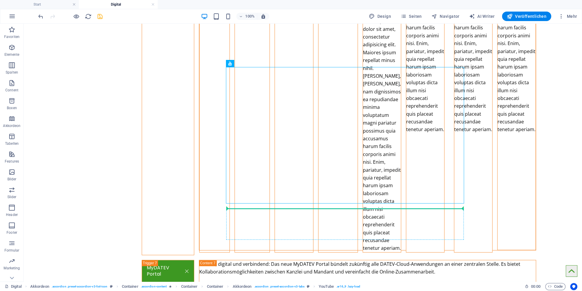
drag, startPoint x: 265, startPoint y: 87, endPoint x: 244, endPoint y: 212, distance: 126.6
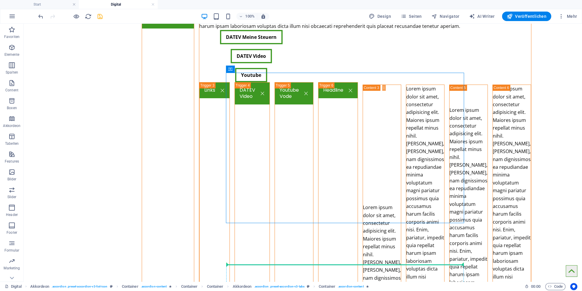
scroll to position [143, 0]
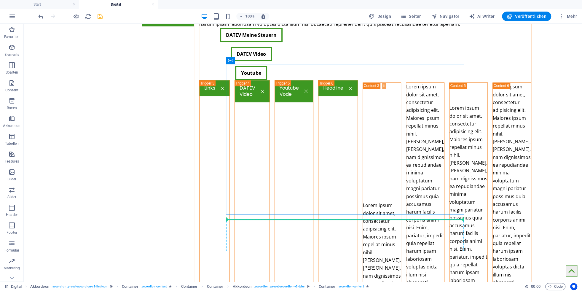
drag, startPoint x: 256, startPoint y: 130, endPoint x: 242, endPoint y: 223, distance: 94.4
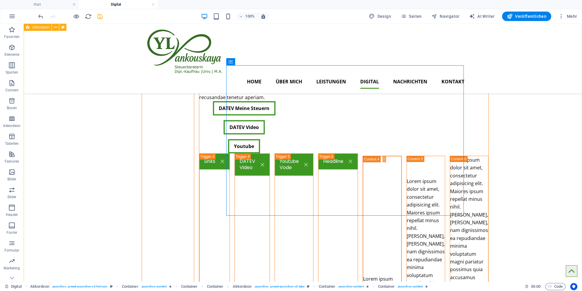
scroll to position [33, 0]
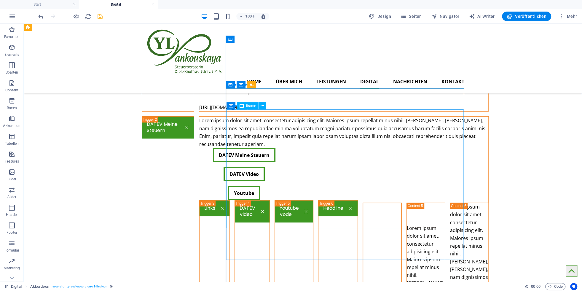
scroll to position [0, 0]
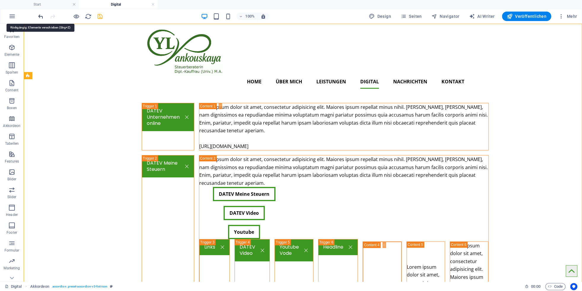
click at [40, 17] on icon "undo" at bounding box center [40, 16] width 7 height 7
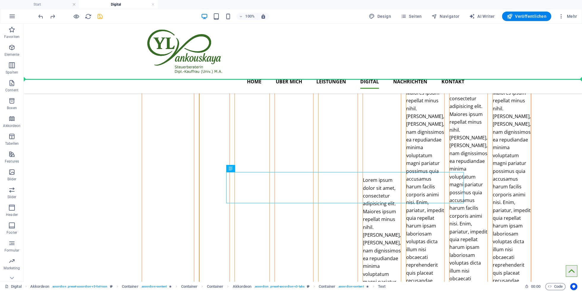
scroll to position [154, 0]
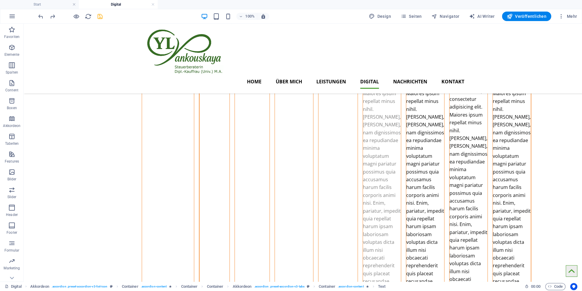
drag, startPoint x: 261, startPoint y: 152, endPoint x: 246, endPoint y: 88, distance: 65.1
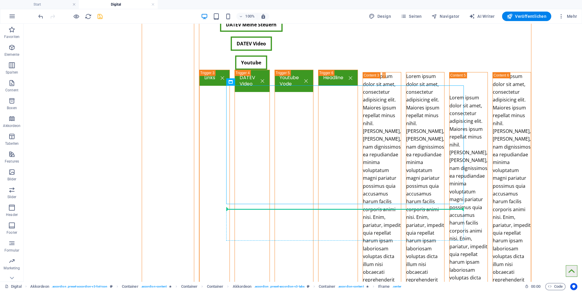
drag, startPoint x: 261, startPoint y: 104, endPoint x: 243, endPoint y: 217, distance: 114.2
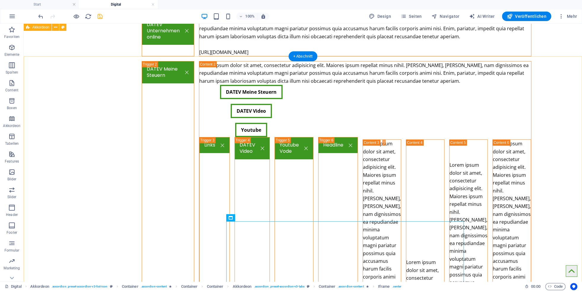
scroll to position [0, 0]
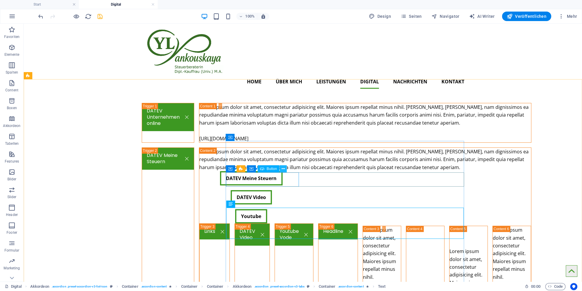
click at [284, 169] on icon at bounding box center [283, 169] width 3 height 6
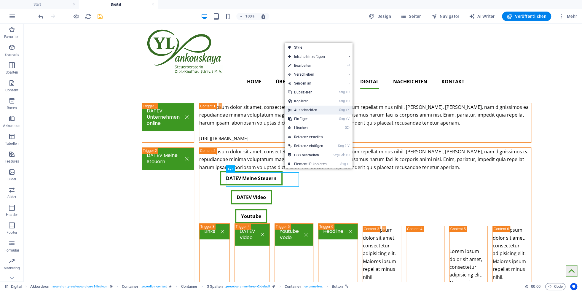
click at [301, 109] on link "Strg X Ausschneiden" at bounding box center [308, 110] width 46 height 9
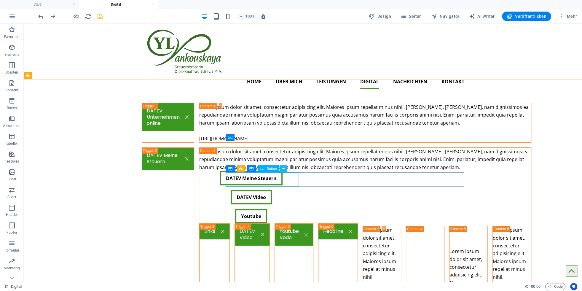
click at [284, 167] on icon at bounding box center [283, 169] width 3 height 6
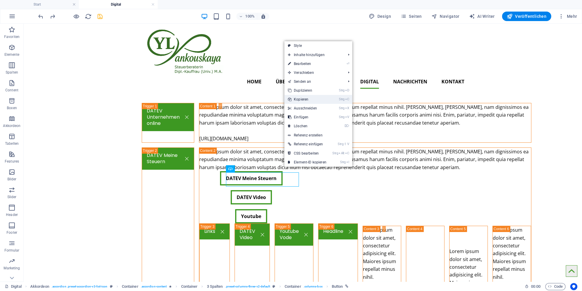
click at [304, 100] on link "Strg C Kopieren" at bounding box center [308, 99] width 46 height 9
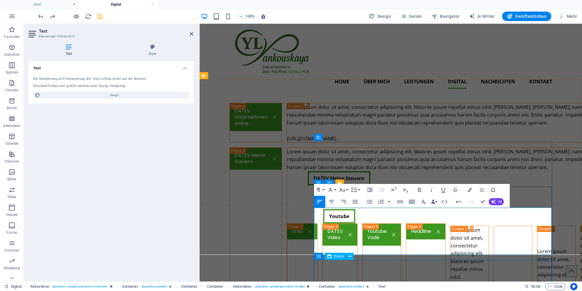
scroll to position [0, 1]
click at [494, 268] on div "</div>" at bounding box center [513, 285] width 38 height 119
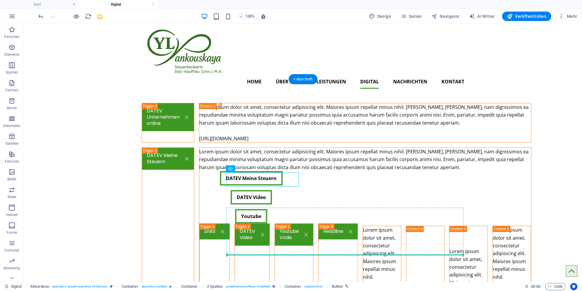
drag, startPoint x: 290, startPoint y: 193, endPoint x: 252, endPoint y: 238, distance: 58.9
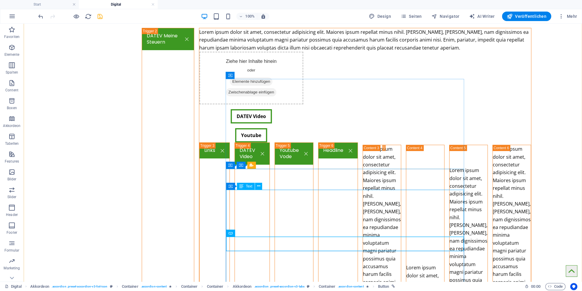
scroll to position [120, 0]
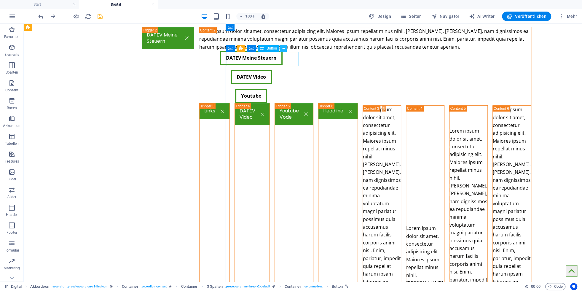
click at [285, 48] on icon at bounding box center [283, 48] width 3 height 6
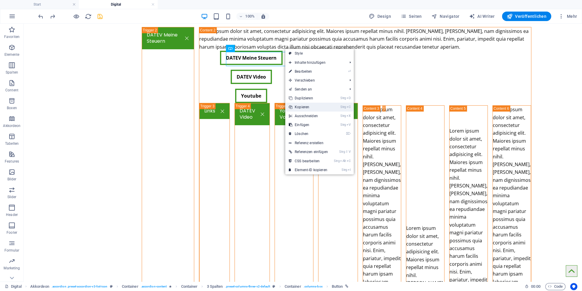
click at [301, 107] on link "Strg C Kopieren" at bounding box center [308, 107] width 46 height 9
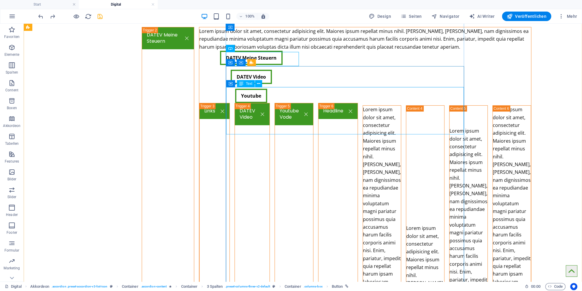
click at [363, 126] on div "Lorem ipsum dolor sit amet, consectetur adipisicing elit. Maiores ipsum repella…" at bounding box center [382, 231] width 38 height 251
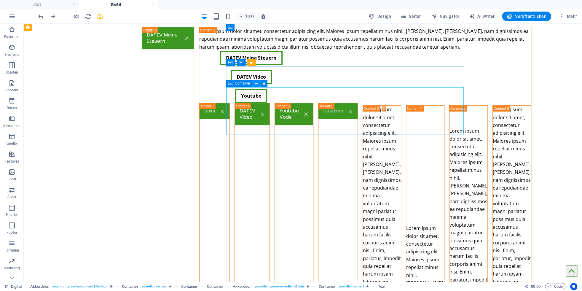
click at [258, 83] on icon at bounding box center [256, 83] width 3 height 6
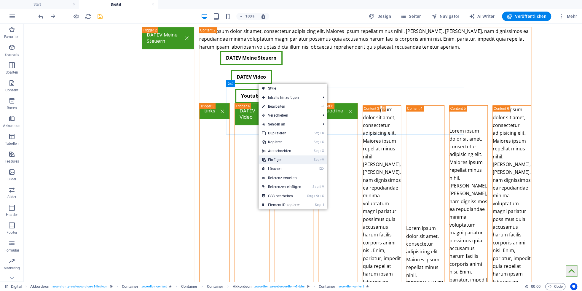
click at [277, 159] on link "Strg V Einfügen" at bounding box center [282, 159] width 46 height 9
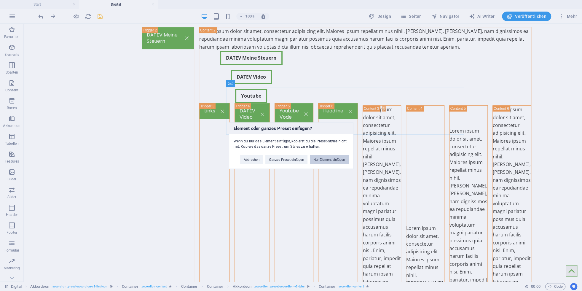
drag, startPoint x: 329, startPoint y: 159, endPoint x: 304, endPoint y: 135, distance: 34.0
click at [329, 159] on button "Nur Element einfügen" at bounding box center [329, 159] width 39 height 9
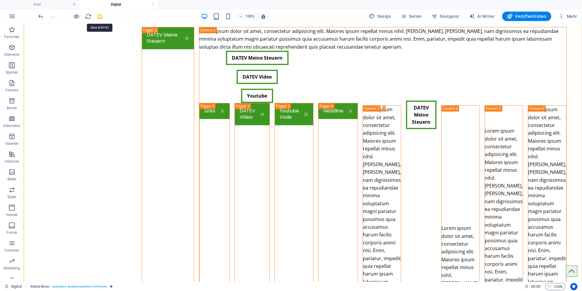
click at [100, 17] on icon "save" at bounding box center [100, 16] width 7 height 7
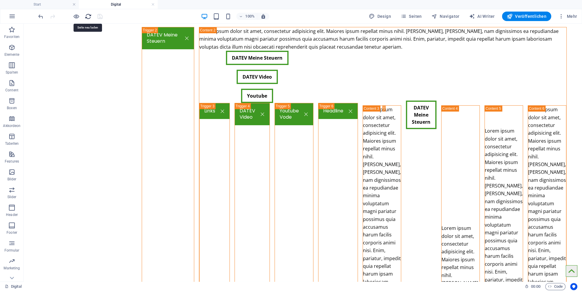
click at [89, 18] on icon "reload" at bounding box center [88, 16] width 7 height 7
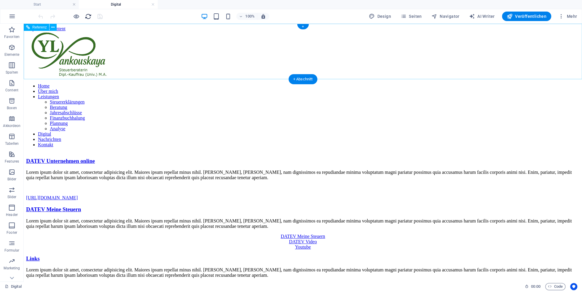
scroll to position [0, 0]
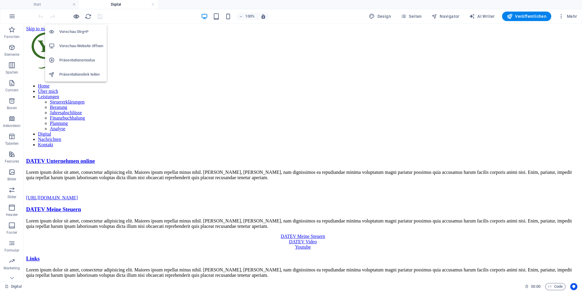
click at [76, 18] on icon "button" at bounding box center [76, 16] width 7 height 7
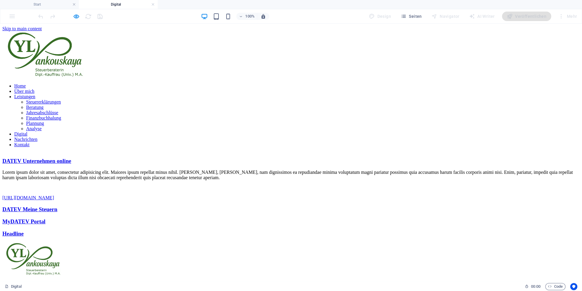
click at [57, 206] on link "DATEV Meine Steuern" at bounding box center [29, 209] width 55 height 6
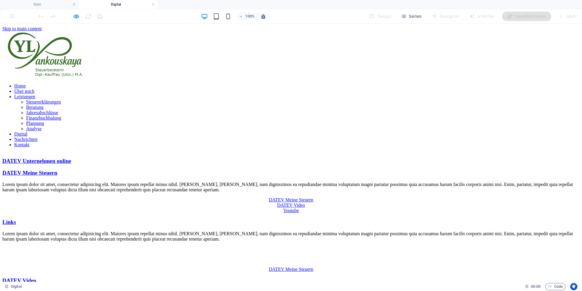
click at [36, 277] on link "DATEV Video" at bounding box center [19, 280] width 34 height 6
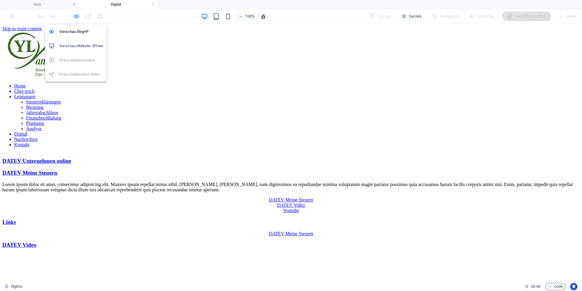
click at [74, 16] on icon "button" at bounding box center [76, 16] width 7 height 7
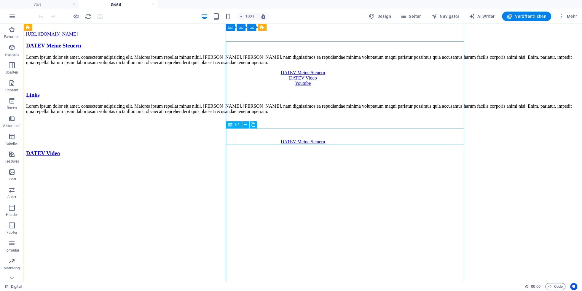
scroll to position [33, 0]
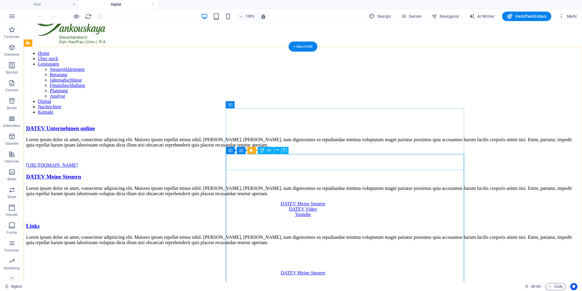
click at [277, 223] on div "Links" at bounding box center [303, 226] width 554 height 7
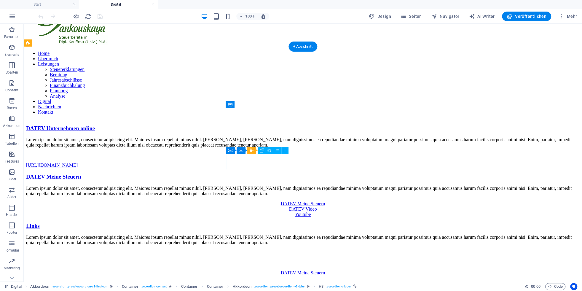
click at [277, 223] on div "Links" at bounding box center [303, 226] width 554 height 7
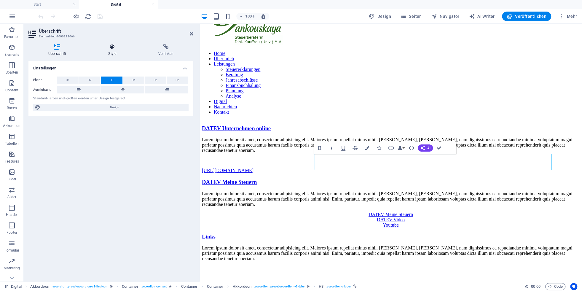
click at [112, 49] on icon at bounding box center [112, 47] width 48 height 6
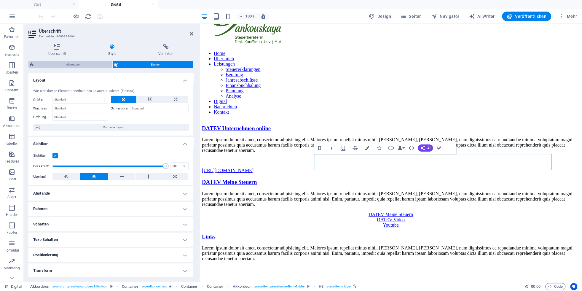
click at [74, 64] on span "Akkordeon" at bounding box center [73, 64] width 75 height 7
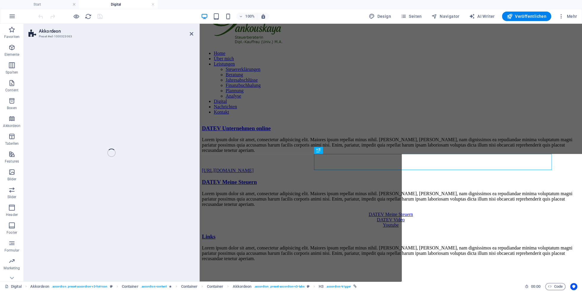
select select "rem"
select select "preset-accordion-v3-tabs"
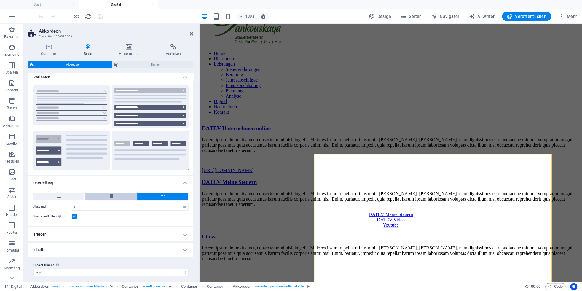
scroll to position [7, 0]
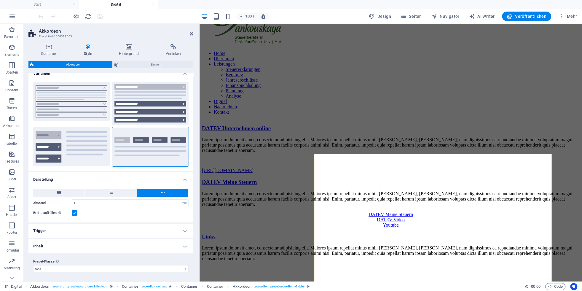
drag, startPoint x: 130, startPoint y: 190, endPoint x: 150, endPoint y: 196, distance: 20.1
click at [131, 190] on button at bounding box center [111, 193] width 52 height 8
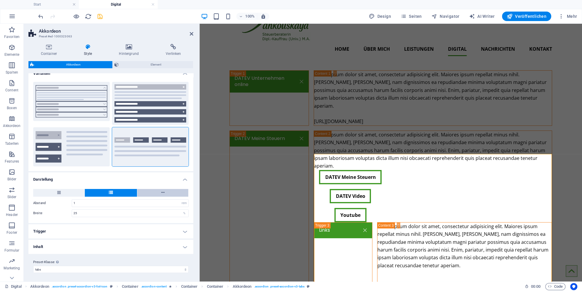
click at [150, 195] on button at bounding box center [162, 193] width 51 height 8
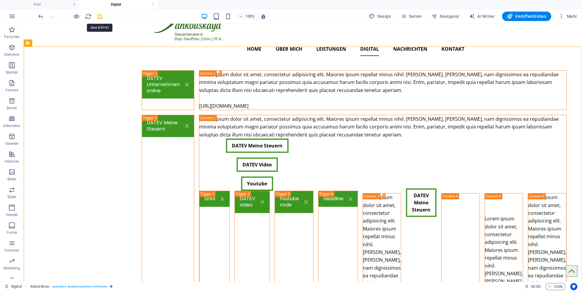
click at [100, 18] on icon "save" at bounding box center [100, 16] width 7 height 7
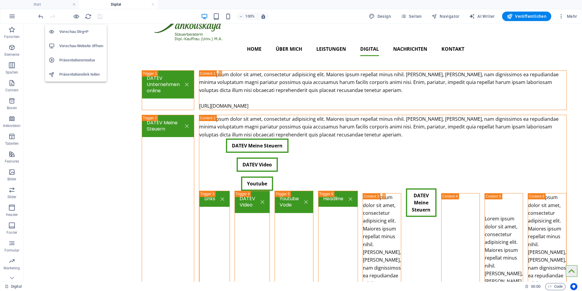
click at [75, 46] on h6 "Vorschau-Website öffnen" at bounding box center [81, 45] width 44 height 7
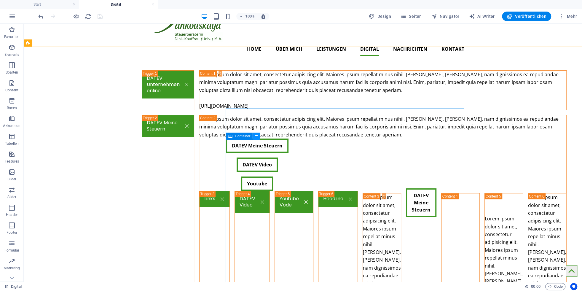
click at [255, 136] on button at bounding box center [256, 136] width 7 height 7
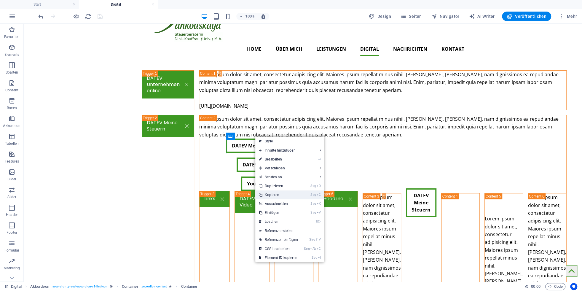
click at [273, 193] on link "Strg C Kopieren" at bounding box center [278, 194] width 46 height 9
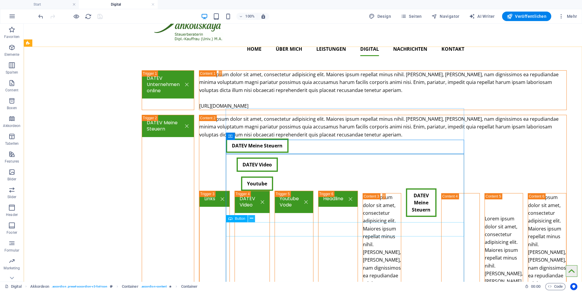
click at [252, 219] on icon at bounding box center [251, 218] width 3 height 6
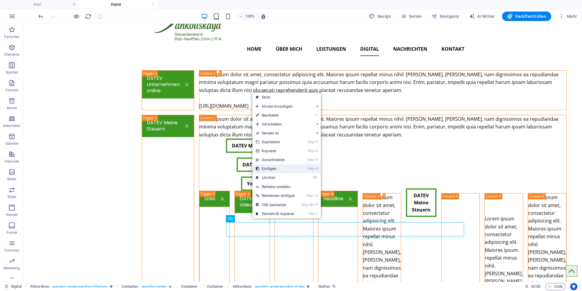
click at [271, 170] on link "Strg V Einfügen" at bounding box center [275, 168] width 46 height 9
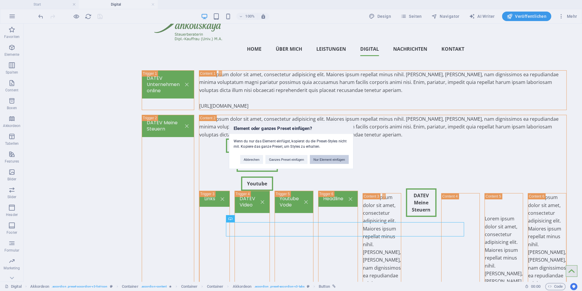
drag, startPoint x: 324, startPoint y: 159, endPoint x: 287, endPoint y: 178, distance: 41.9
click at [324, 159] on button "Nur Element einfügen" at bounding box center [329, 159] width 39 height 9
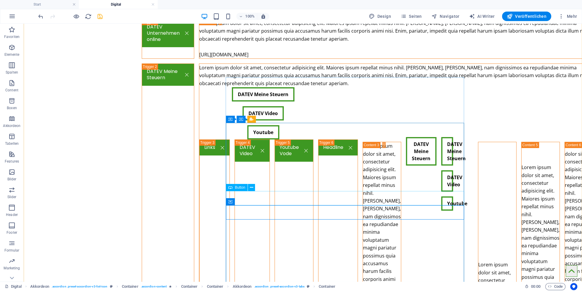
scroll to position [98, 0]
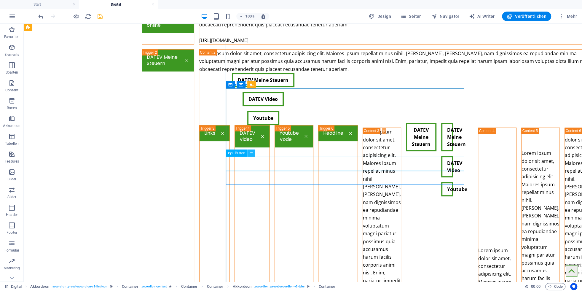
click at [252, 154] on icon at bounding box center [251, 153] width 3 height 6
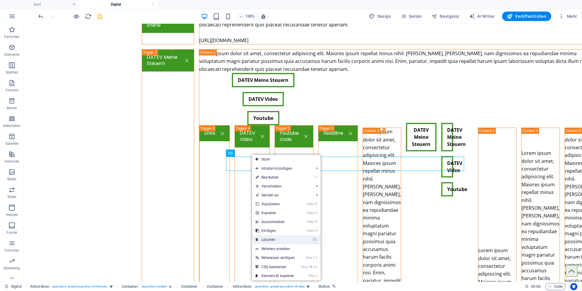
drag, startPoint x: 269, startPoint y: 240, endPoint x: 265, endPoint y: 210, distance: 30.2
click at [269, 240] on link "⌦ Löschen" at bounding box center [275, 239] width 46 height 9
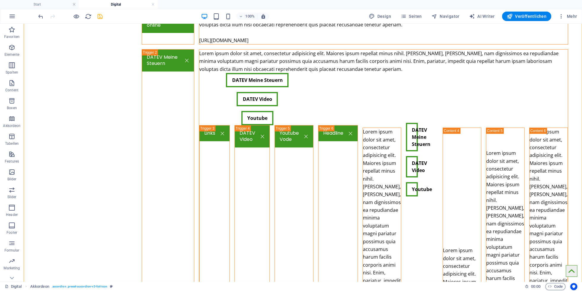
drag, startPoint x: 268, startPoint y: 177, endPoint x: 237, endPoint y: 112, distance: 72.3
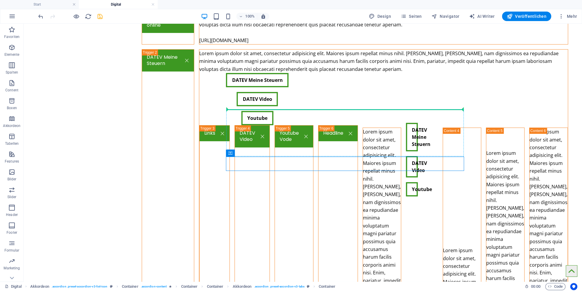
drag, startPoint x: 254, startPoint y: 177, endPoint x: 233, endPoint y: 126, distance: 54.8
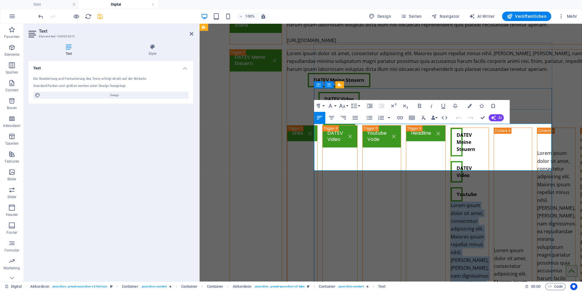
drag, startPoint x: 491, startPoint y: 150, endPoint x: 313, endPoint y: 127, distance: 179.2
copy p "Lorem ipsum dolor sit amet, consectetur adipisicing elit. Maiores ipsum repella…"
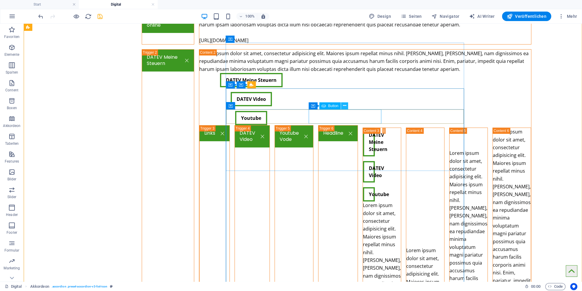
click at [343, 106] on icon at bounding box center [344, 106] width 3 height 6
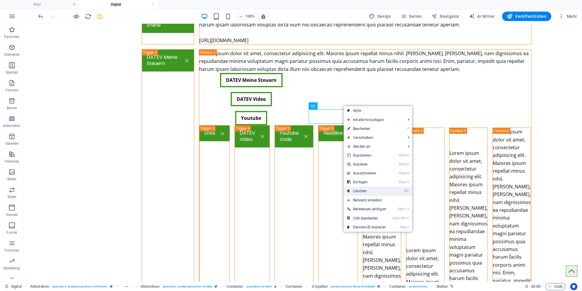
click at [359, 190] on link "⌦ Löschen" at bounding box center [367, 191] width 46 height 9
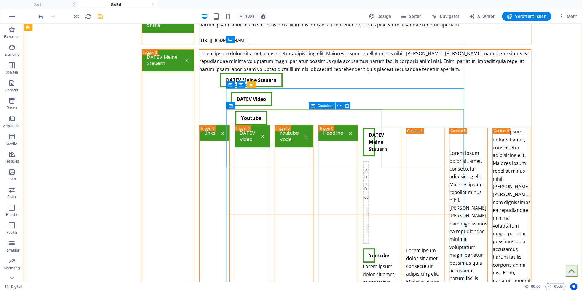
click at [366, 221] on span "Zwischenablage einfügen" at bounding box center [383, 228] width 34 height 14
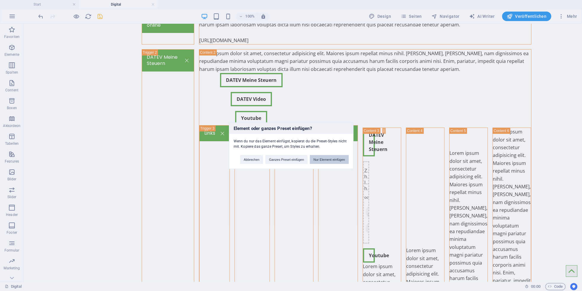
click at [333, 161] on button "Nur Element einfügen" at bounding box center [329, 159] width 39 height 9
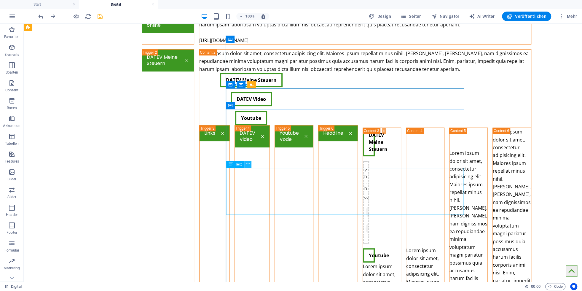
click at [247, 164] on icon at bounding box center [248, 164] width 3 height 6
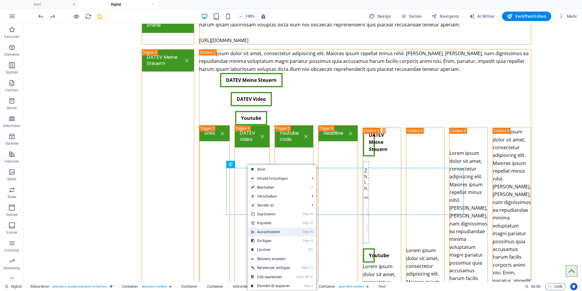
click at [264, 231] on link "Strg X Ausschneiden" at bounding box center [271, 232] width 46 height 9
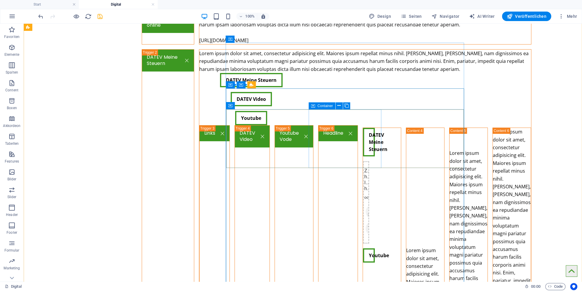
click at [366, 221] on span "Zwischenablage einfügen" at bounding box center [383, 228] width 34 height 14
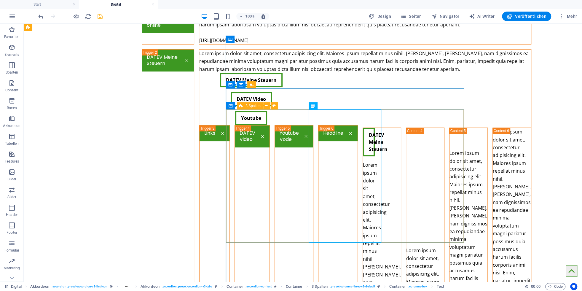
click at [242, 106] on icon at bounding box center [241, 105] width 4 height 7
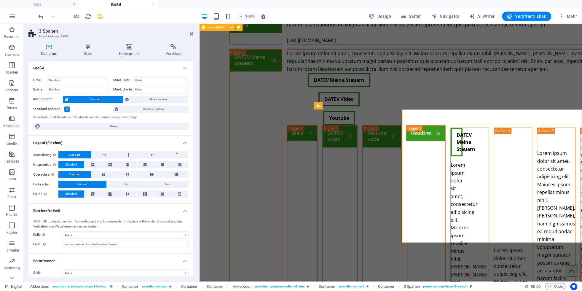
select select "rem"
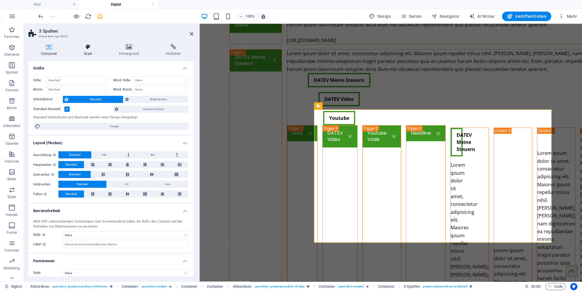
click at [87, 47] on icon at bounding box center [88, 47] width 33 height 6
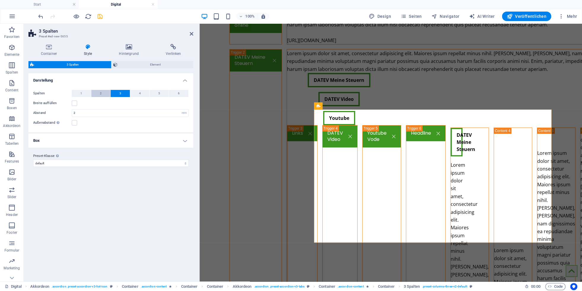
click at [103, 92] on button "2" at bounding box center [100, 93] width 19 height 7
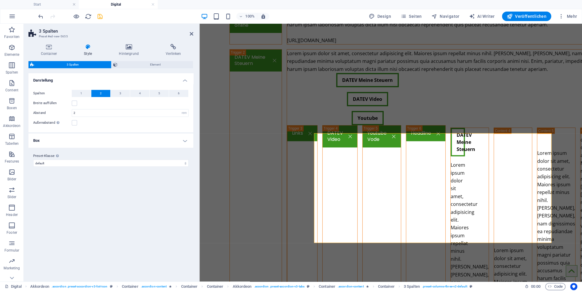
click at [85, 139] on h4 "Box" at bounding box center [110, 141] width 165 height 14
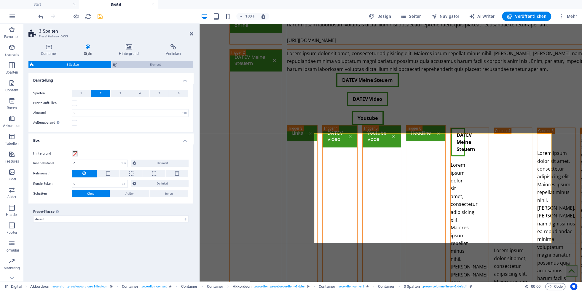
click at [125, 65] on span "Element" at bounding box center [155, 64] width 72 height 7
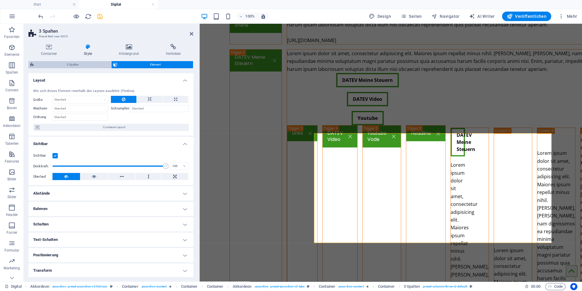
click at [89, 63] on span "3 Spalten" at bounding box center [73, 64] width 74 height 7
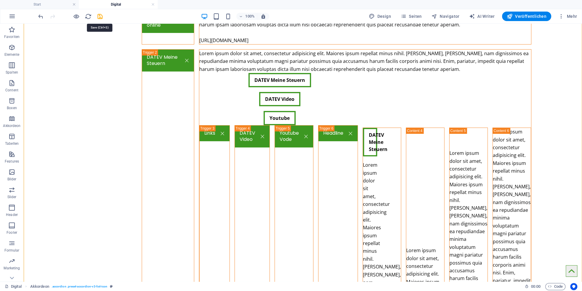
drag, startPoint x: 101, startPoint y: 17, endPoint x: 104, endPoint y: 20, distance: 4.4
click at [101, 17] on icon "save" at bounding box center [100, 16] width 7 height 7
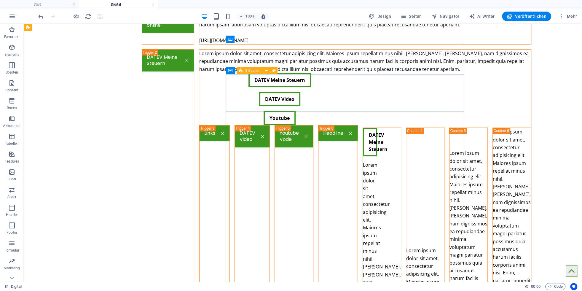
click at [241, 71] on icon at bounding box center [241, 70] width 4 height 7
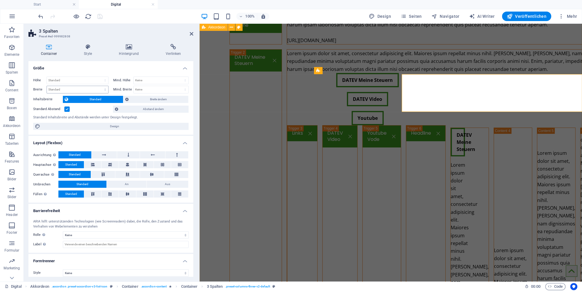
select select "rem"
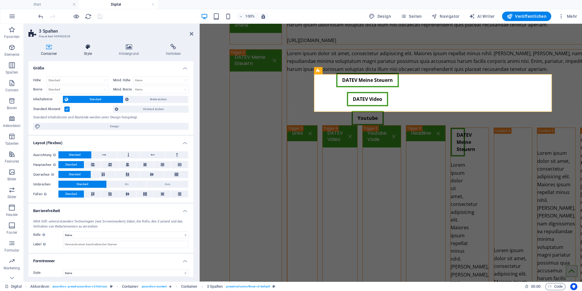
click at [91, 51] on h4 "Style" at bounding box center [89, 50] width 35 height 12
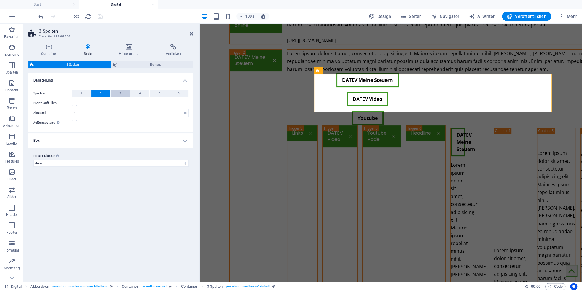
click at [117, 94] on button "3" at bounding box center [120, 93] width 19 height 7
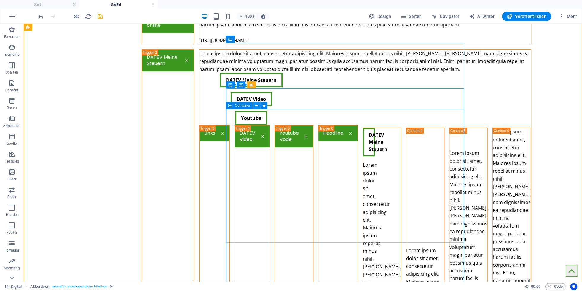
click at [259, 107] on button at bounding box center [256, 105] width 7 height 7
click at [257, 107] on icon at bounding box center [256, 106] width 3 height 6
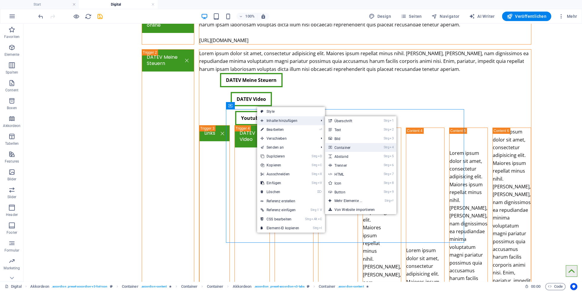
click at [351, 149] on link "Strg 4 Container" at bounding box center [349, 147] width 49 height 9
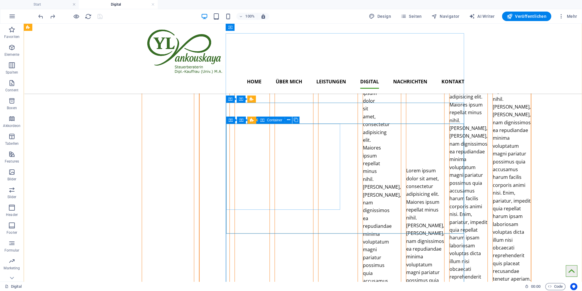
scroll to position [65, 0]
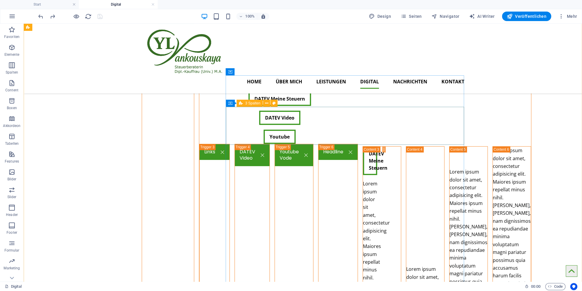
click at [243, 103] on div "3 Spalten" at bounding box center [250, 103] width 26 height 7
select select "rem"
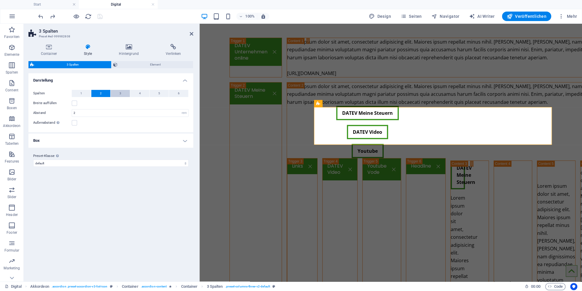
click at [125, 93] on button "3" at bounding box center [120, 93] width 19 height 7
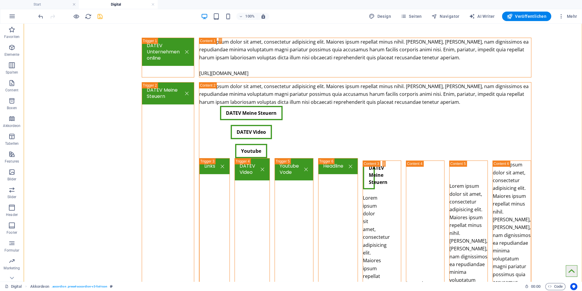
click at [101, 16] on icon "save" at bounding box center [100, 16] width 7 height 7
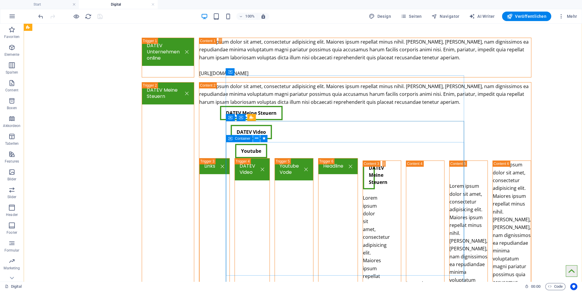
click at [255, 139] on button at bounding box center [256, 138] width 7 height 7
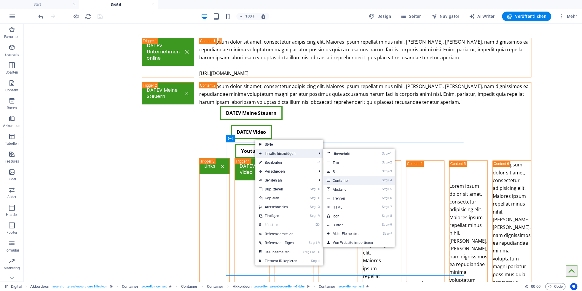
click at [346, 179] on link "Strg 4 Container" at bounding box center [347, 180] width 49 height 9
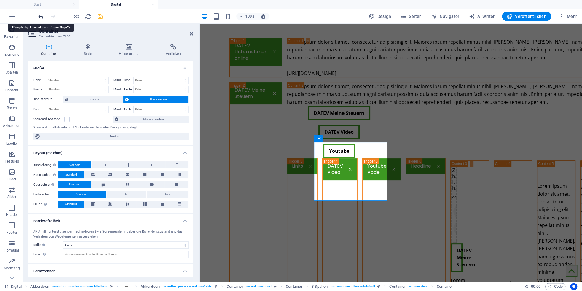
click at [41, 16] on icon "undo" at bounding box center [40, 16] width 7 height 7
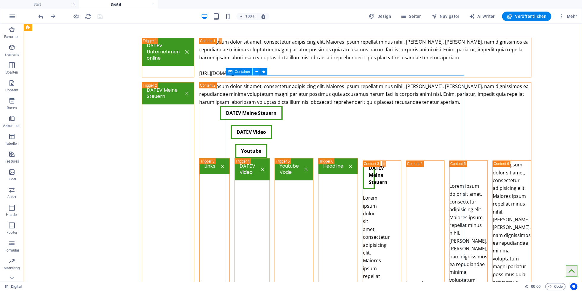
click at [256, 73] on icon at bounding box center [256, 72] width 3 height 6
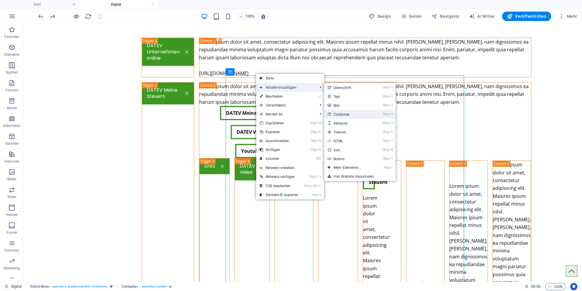
drag, startPoint x: 349, startPoint y: 115, endPoint x: 175, endPoint y: 104, distance: 174.8
click at [349, 115] on link "Strg 4 Container" at bounding box center [348, 114] width 49 height 9
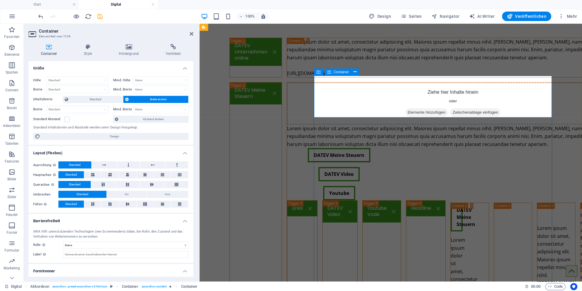
click at [412, 108] on span "Elemente hinzufügen" at bounding box center [427, 112] width 43 height 8
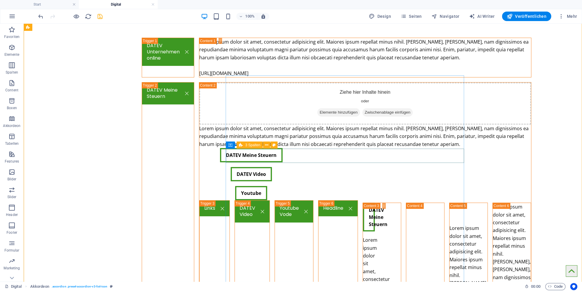
click at [244, 146] on div "3 Spalten" at bounding box center [250, 145] width 26 height 7
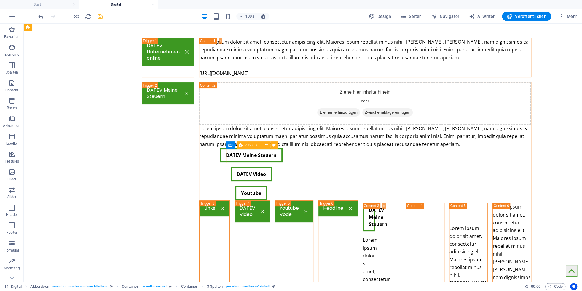
click at [244, 146] on div "3 Spalten" at bounding box center [250, 145] width 26 height 7
select select "rem"
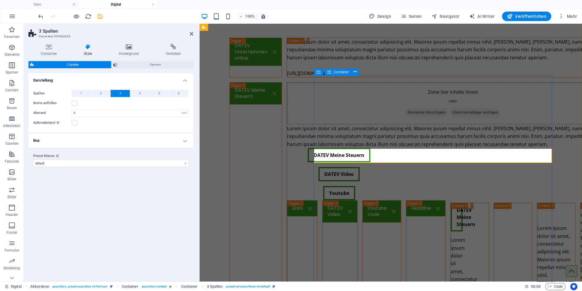
click at [414, 108] on span "Elemente hinzufügen" at bounding box center [427, 112] width 43 height 8
click at [390, 135] on div "Lorem ipsum dolor sit amet, consectetur adipisicing elit. Maiores ipsum repella…" at bounding box center [453, 136] width 332 height 23
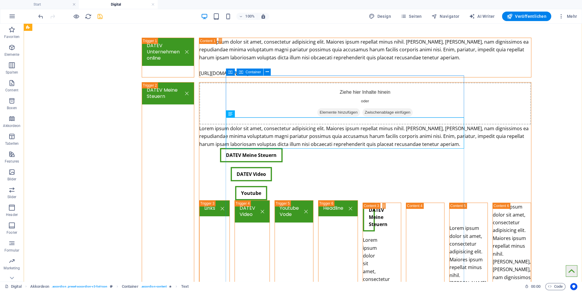
click at [320, 108] on span "Elemente hinzufügen" at bounding box center [338, 112] width 43 height 8
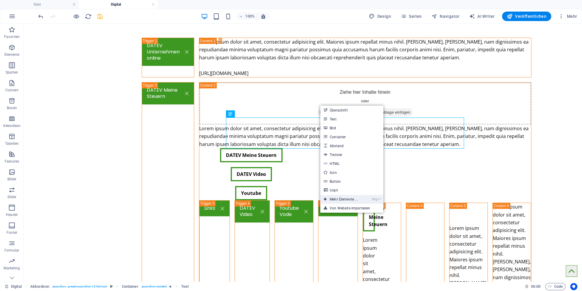
click at [334, 199] on link "Strg ⏎ Mehr Elemente ..." at bounding box center [340, 199] width 41 height 9
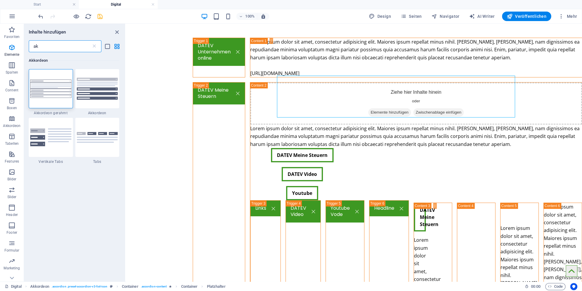
type input "a"
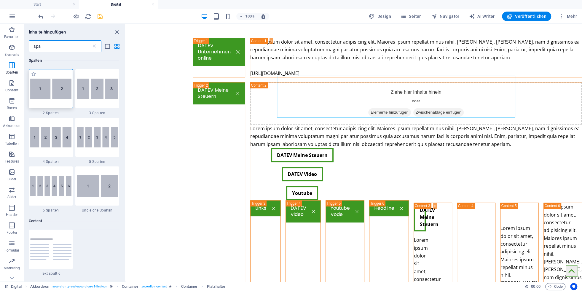
type input "spa"
click at [49, 84] on img at bounding box center [50, 89] width 41 height 20
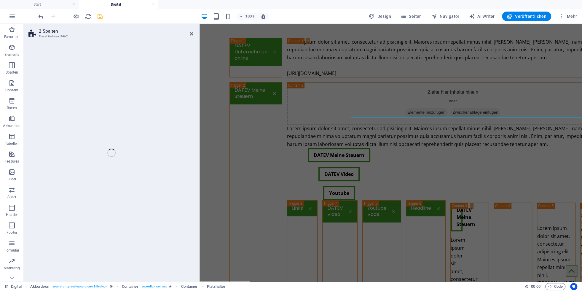
scroll to position [842, 0]
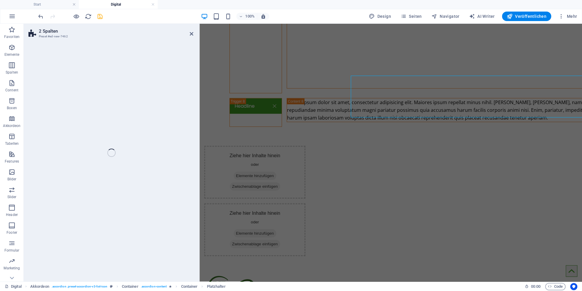
select select "rem"
select select "preset-columns-two-v2-default"
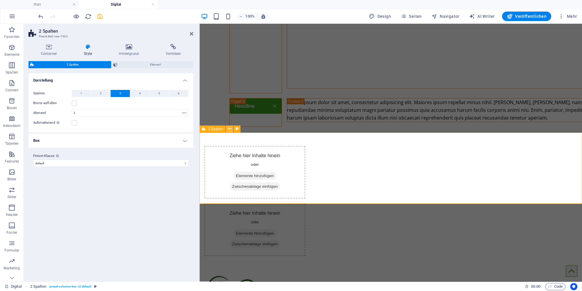
click at [228, 129] on icon at bounding box center [229, 129] width 3 height 6
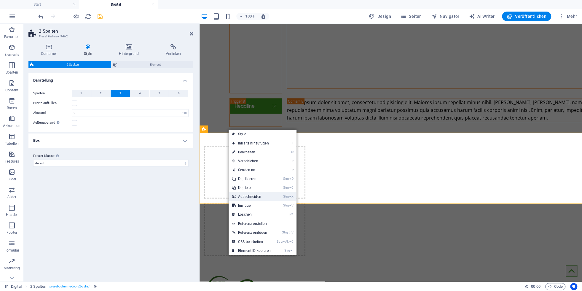
click at [248, 198] on link "Strg X Ausschneiden" at bounding box center [252, 196] width 46 height 9
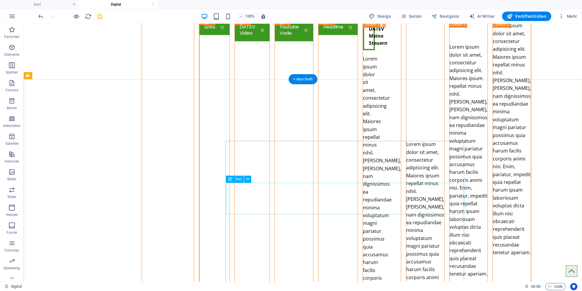
scroll to position [0, 0]
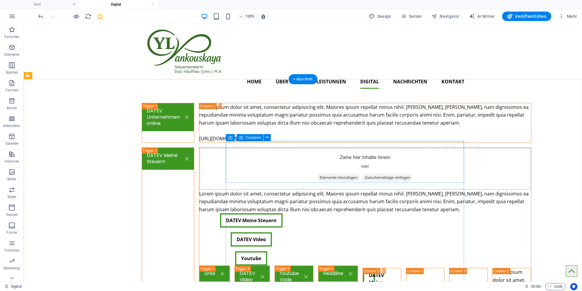
click at [363, 174] on span "Zwischenablage einfügen" at bounding box center [388, 178] width 50 height 8
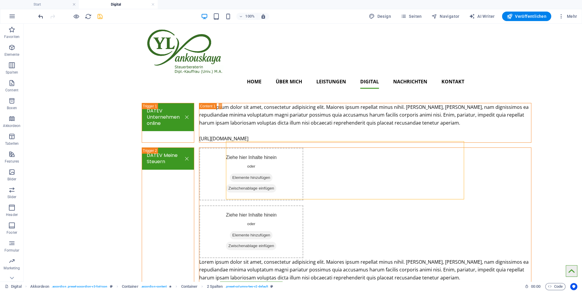
click at [38, 17] on icon "undo" at bounding box center [40, 16] width 7 height 7
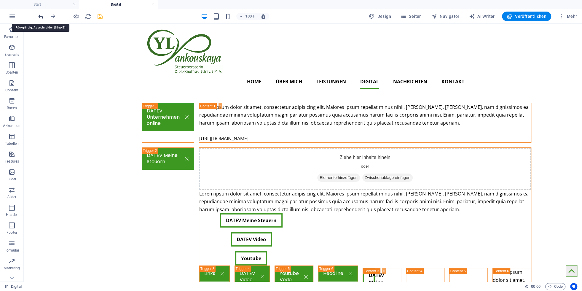
click at [38, 17] on icon "undo" at bounding box center [40, 16] width 7 height 7
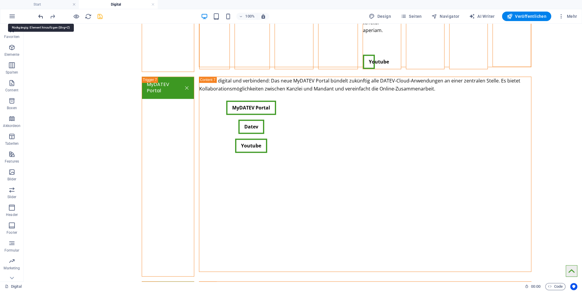
scroll to position [842, 0]
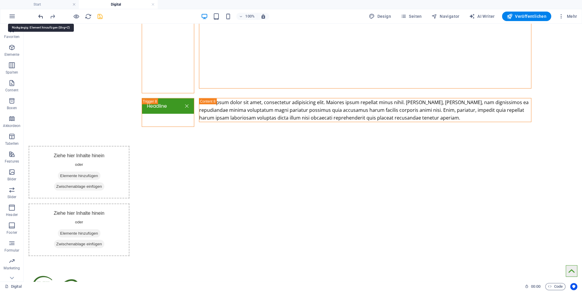
click at [38, 17] on icon "undo" at bounding box center [40, 16] width 7 height 7
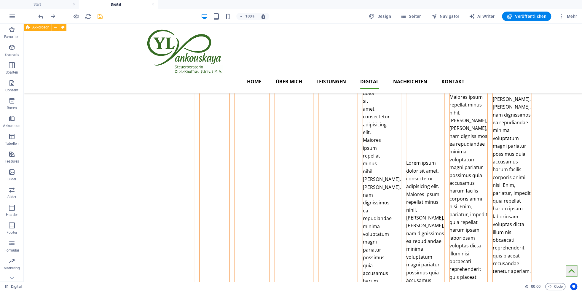
scroll to position [0, 0]
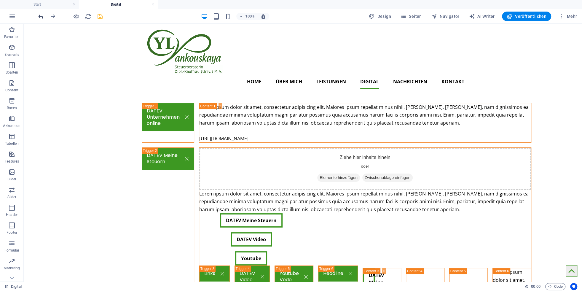
click at [42, 19] on icon "undo" at bounding box center [40, 16] width 7 height 7
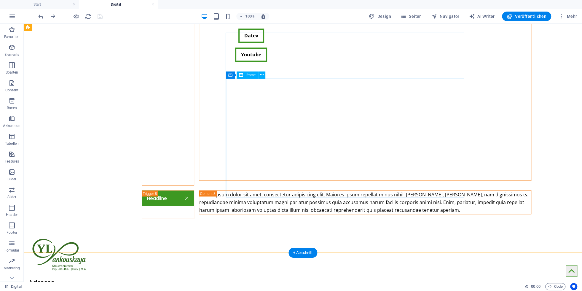
scroll to position [729, 0]
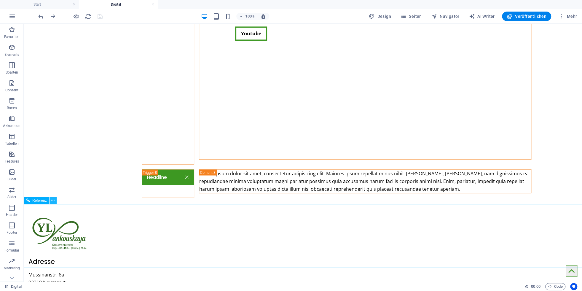
click at [53, 201] on icon at bounding box center [52, 200] width 3 height 6
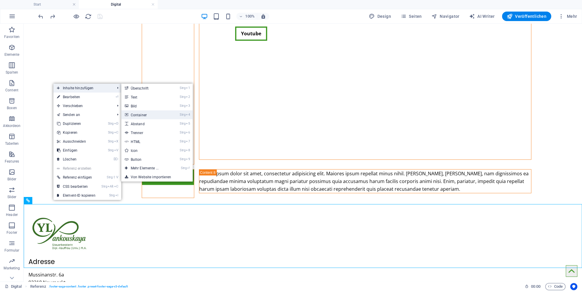
click at [140, 114] on link "Strg 4 Container" at bounding box center [145, 114] width 49 height 9
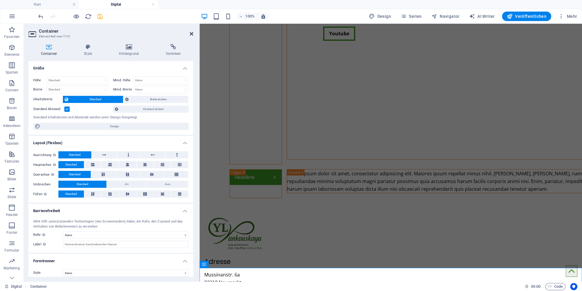
click at [193, 36] on icon at bounding box center [192, 33] width 4 height 5
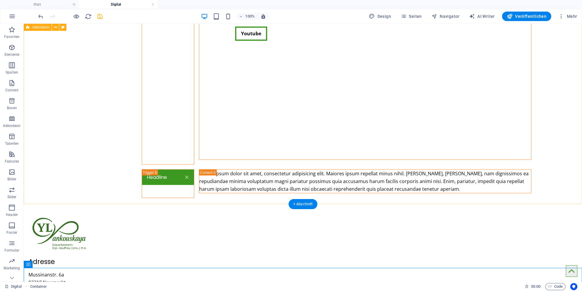
scroll to position [789, 0]
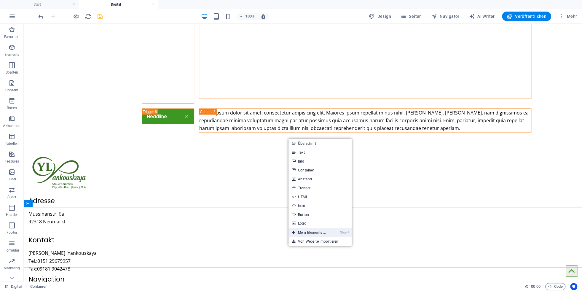
click at [308, 231] on link "Strg ⏎ Mehr Elemente ..." at bounding box center [309, 232] width 41 height 9
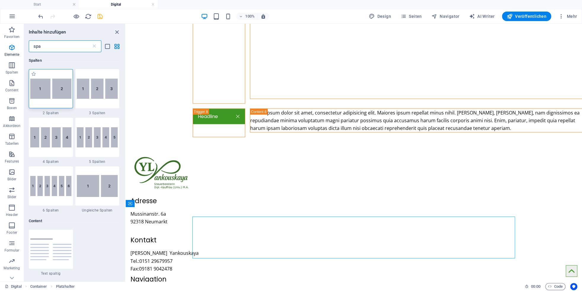
click at [52, 89] on img at bounding box center [50, 89] width 41 height 20
click at [126, 89] on div "Referenz Akkordeon H3 H3 Container Container Container Akkordeon Container Cont…" at bounding box center [354, 153] width 457 height 258
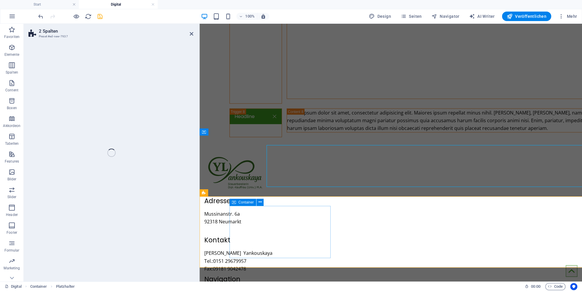
scroll to position [861, 0]
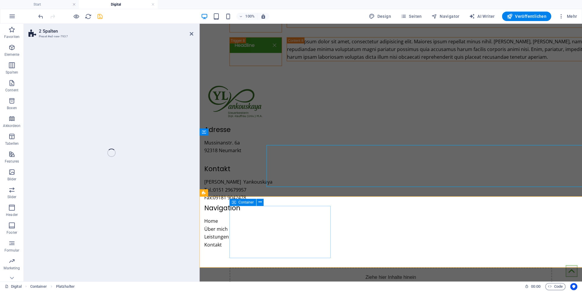
select select "rem"
select select "preset-columns-two-v2-default"
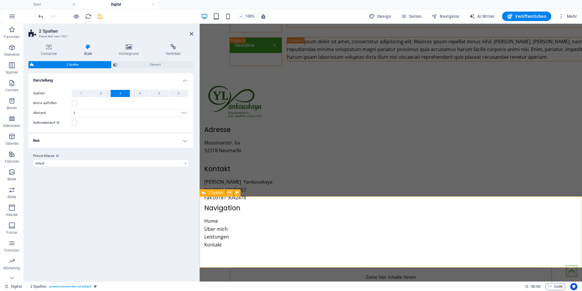
click at [229, 194] on icon at bounding box center [229, 193] width 3 height 6
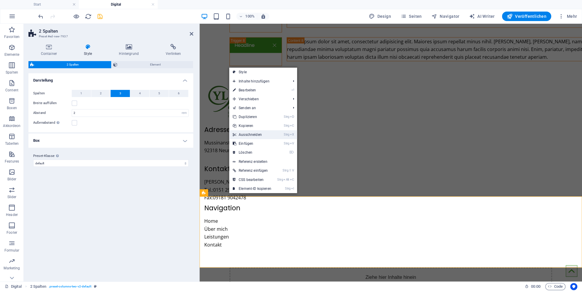
click at [247, 137] on link "Strg X Ausschneiden" at bounding box center [252, 134] width 46 height 9
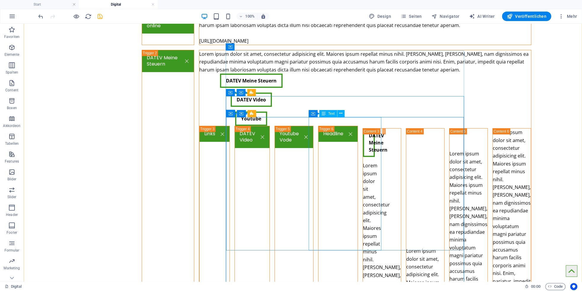
scroll to position [101, 0]
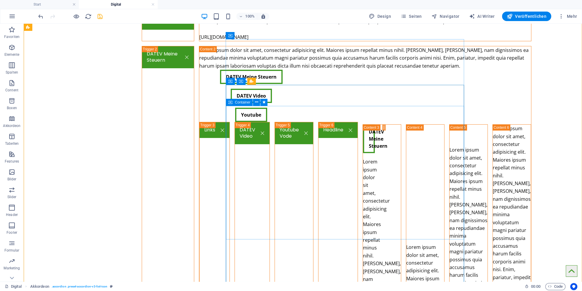
drag, startPoint x: 230, startPoint y: 103, endPoint x: 125, endPoint y: 163, distance: 121.0
click at [230, 103] on icon at bounding box center [230, 102] width 4 height 7
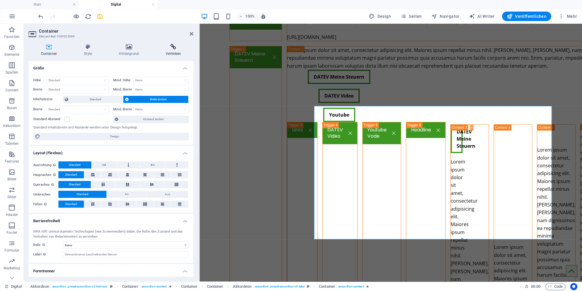
click at [173, 45] on icon at bounding box center [174, 47] width 40 height 6
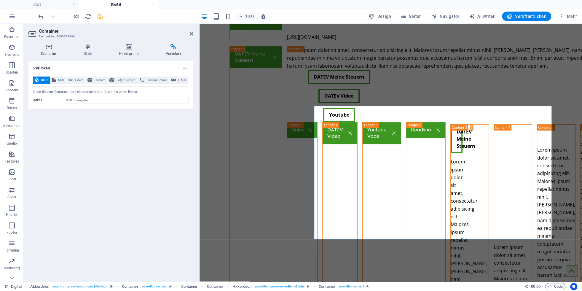
click at [53, 52] on h4 "Container" at bounding box center [49, 50] width 43 height 12
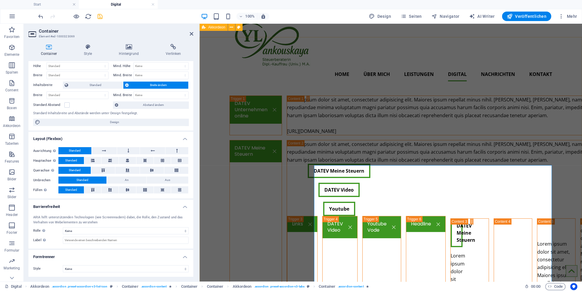
scroll to position [0, 0]
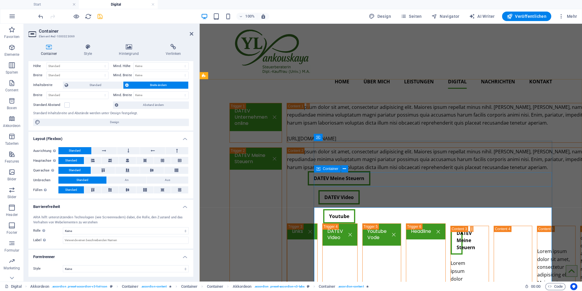
click at [328, 169] on span "Container" at bounding box center [330, 169] width 15 height 4
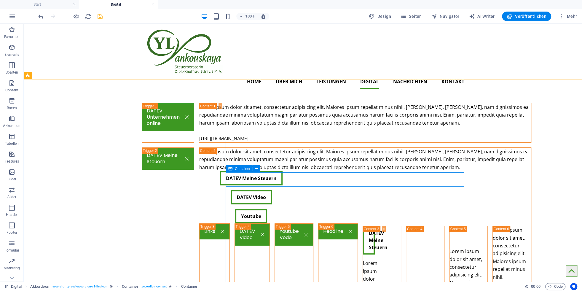
click at [240, 169] on span "Container" at bounding box center [242, 169] width 15 height 4
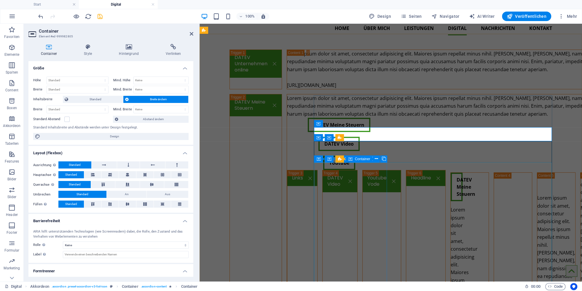
scroll to position [65, 0]
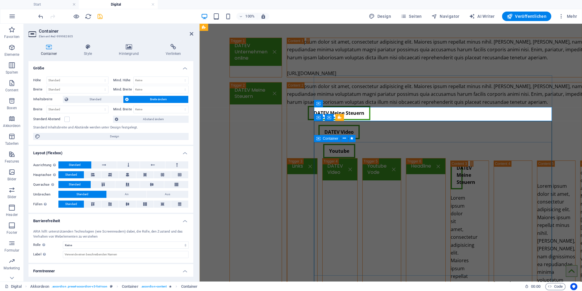
click at [320, 139] on icon at bounding box center [319, 138] width 4 height 7
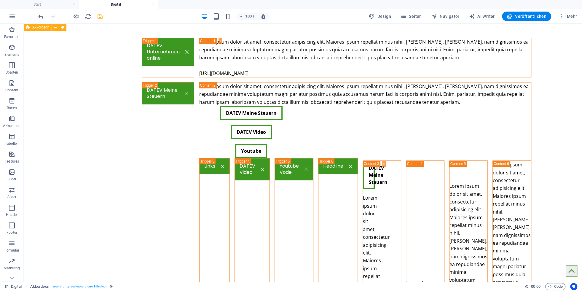
click at [99, 14] on icon "save" at bounding box center [100, 16] width 7 height 7
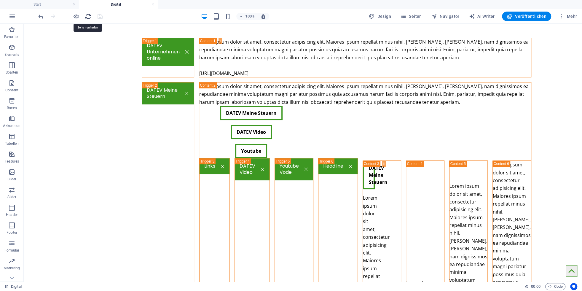
click at [88, 18] on icon "reload" at bounding box center [88, 16] width 7 height 7
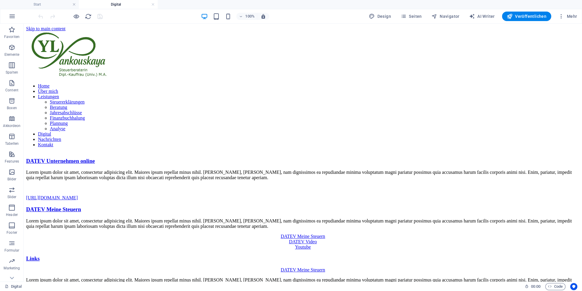
scroll to position [0, 0]
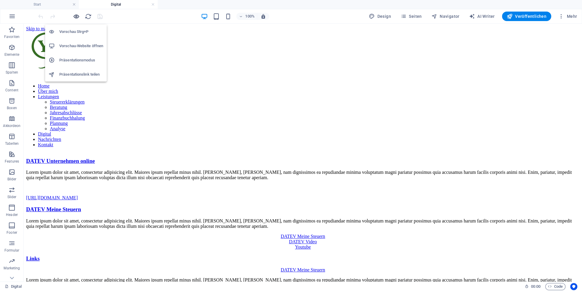
click at [79, 19] on icon "button" at bounding box center [76, 16] width 7 height 7
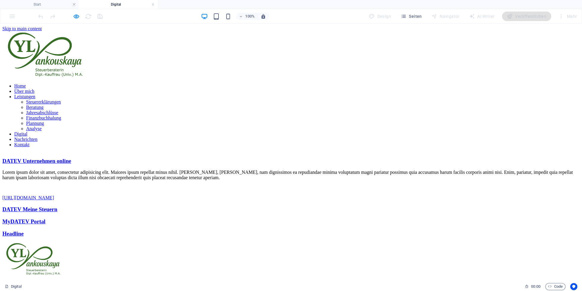
click at [57, 206] on link "DATEV Meine Steuern" at bounding box center [29, 209] width 55 height 6
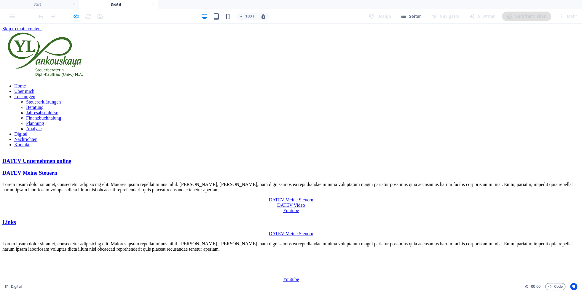
click at [36, 287] on link "DATEV Video" at bounding box center [19, 290] width 34 height 6
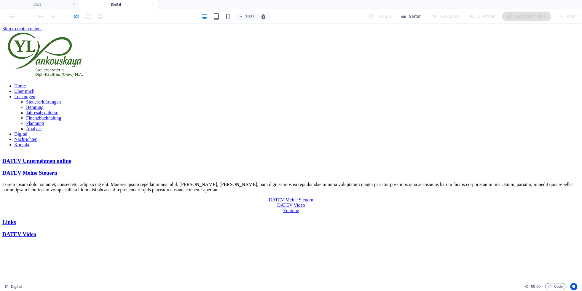
click at [36, 231] on link "DATEV Video" at bounding box center [19, 234] width 34 height 6
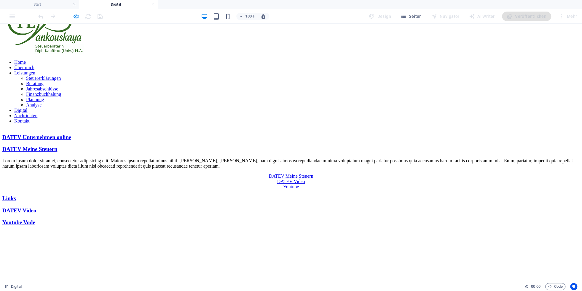
scroll to position [11, 0]
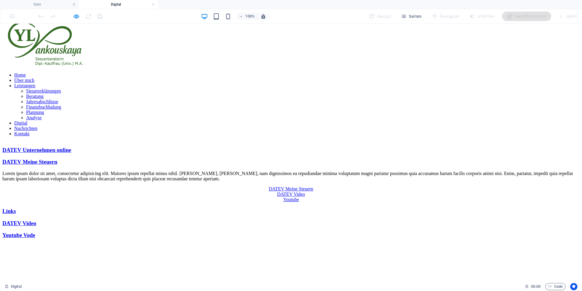
click at [16, 208] on link "Links" at bounding box center [9, 211] width 14 height 6
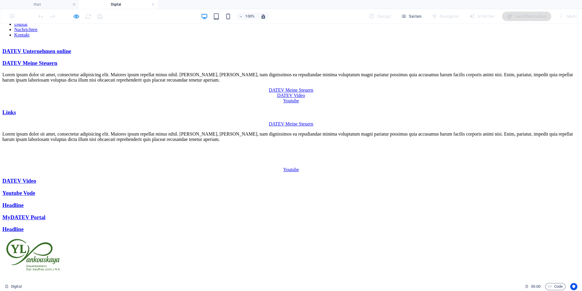
scroll to position [0, 0]
